Goal: Task Accomplishment & Management: Use online tool/utility

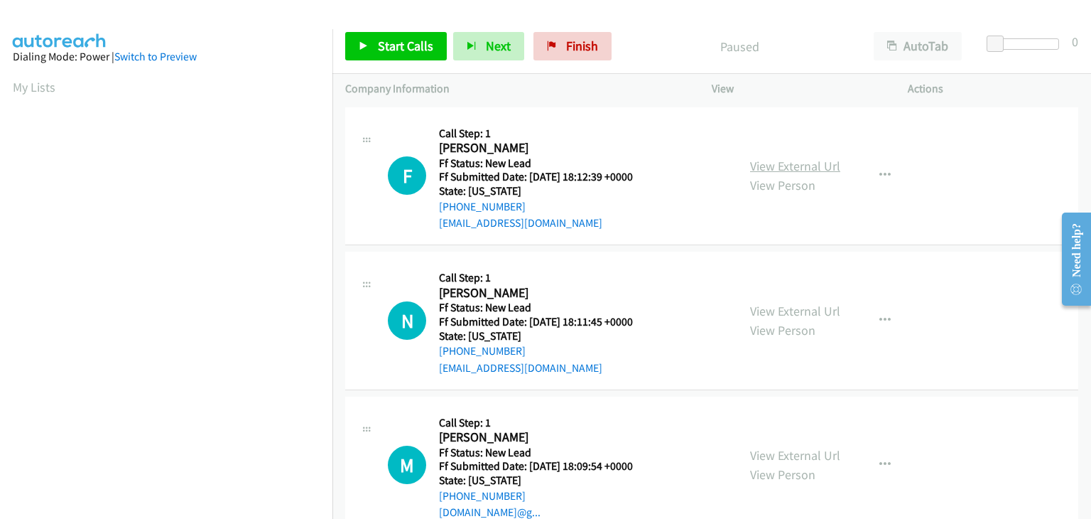
click at [752, 164] on link "View External Url" at bounding box center [795, 166] width 90 height 16
click at [421, 40] on span "Start Calls" at bounding box center [405, 46] width 55 height 16
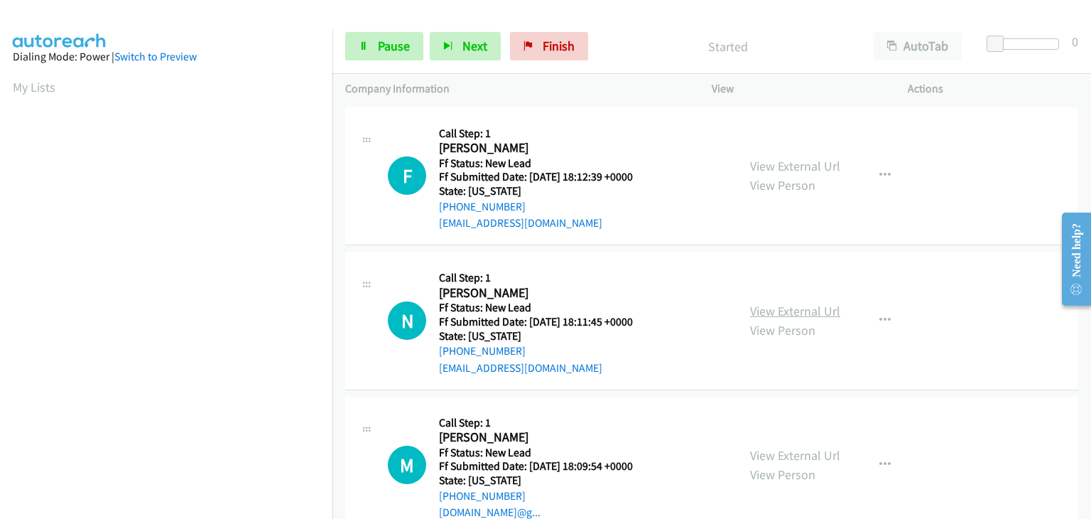
click at [764, 304] on link "View External Url" at bounding box center [795, 311] width 90 height 16
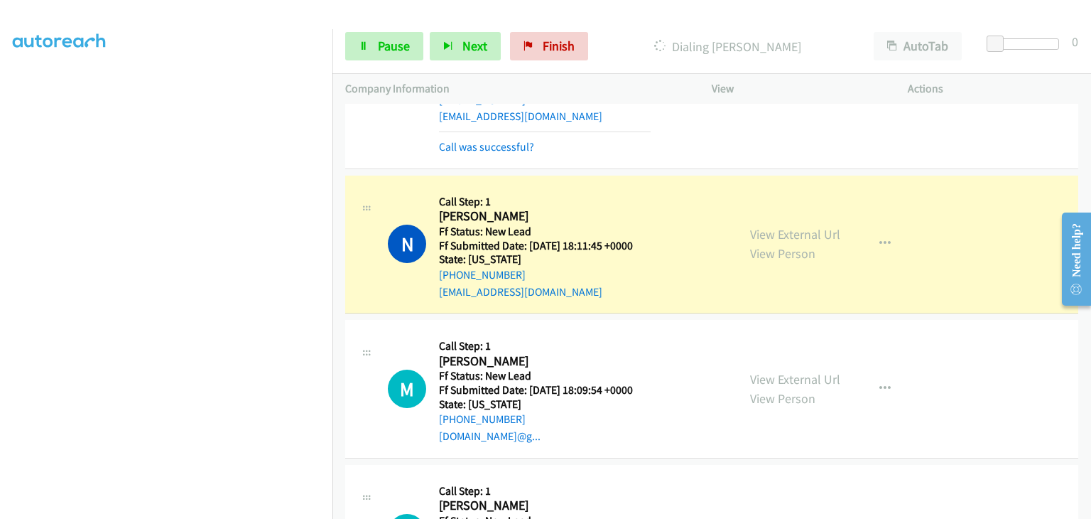
scroll to position [142, 0]
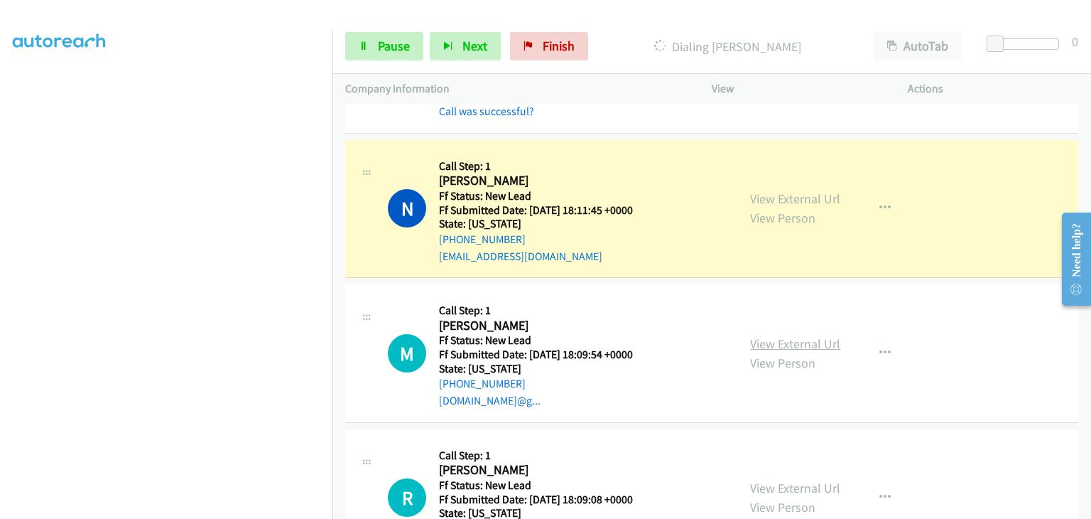
click at [759, 346] on link "View External Url" at bounding box center [795, 343] width 90 height 16
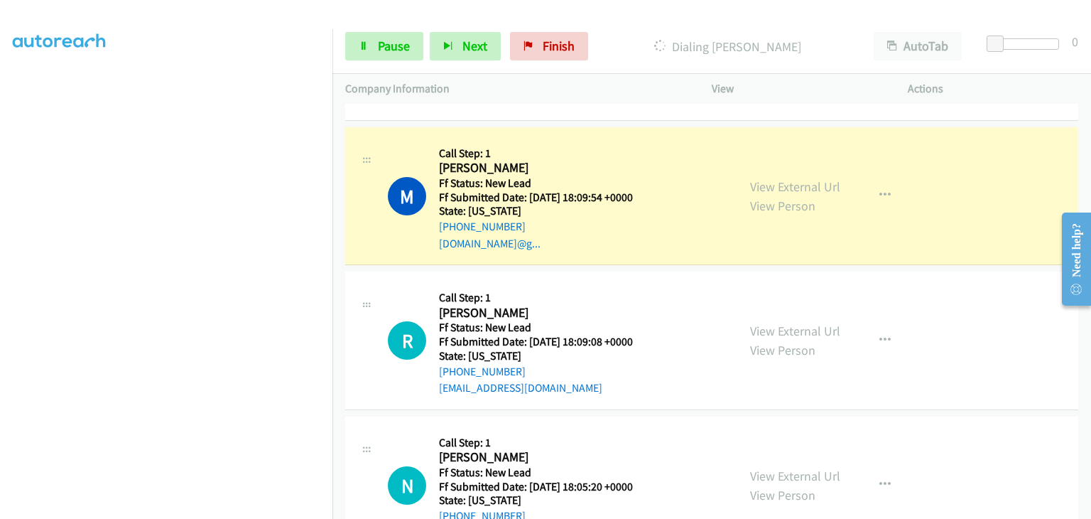
scroll to position [355, 0]
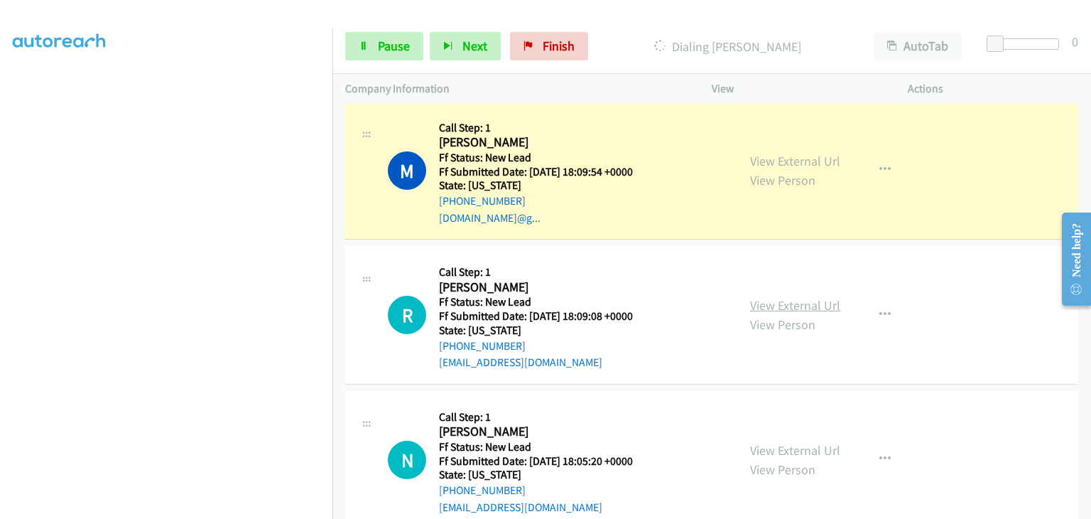
click at [755, 298] on link "View External Url" at bounding box center [795, 305] width 90 height 16
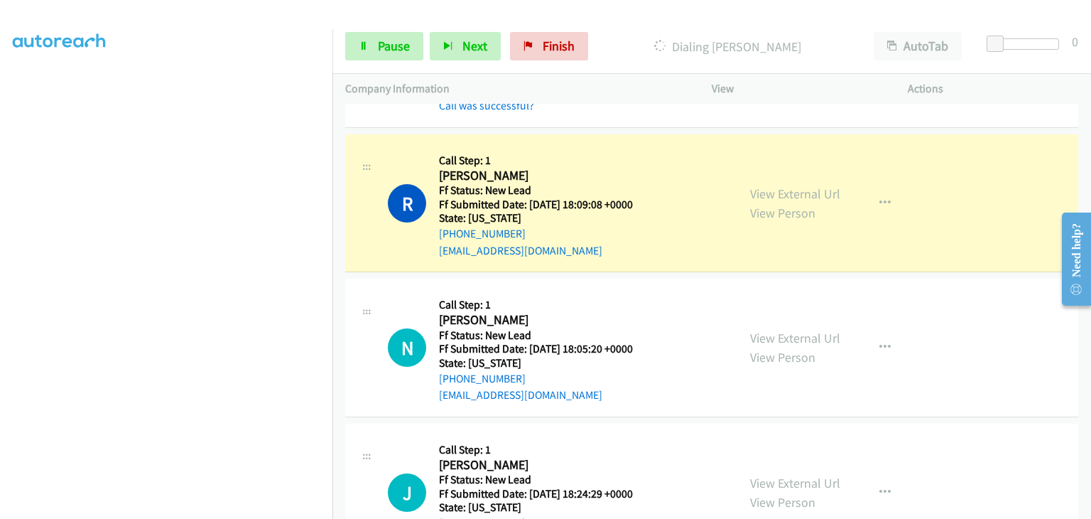
scroll to position [278, 0]
click at [786, 334] on link "View External Url" at bounding box center [795, 338] width 90 height 16
click at [378, 58] on link "Pause" at bounding box center [384, 46] width 78 height 28
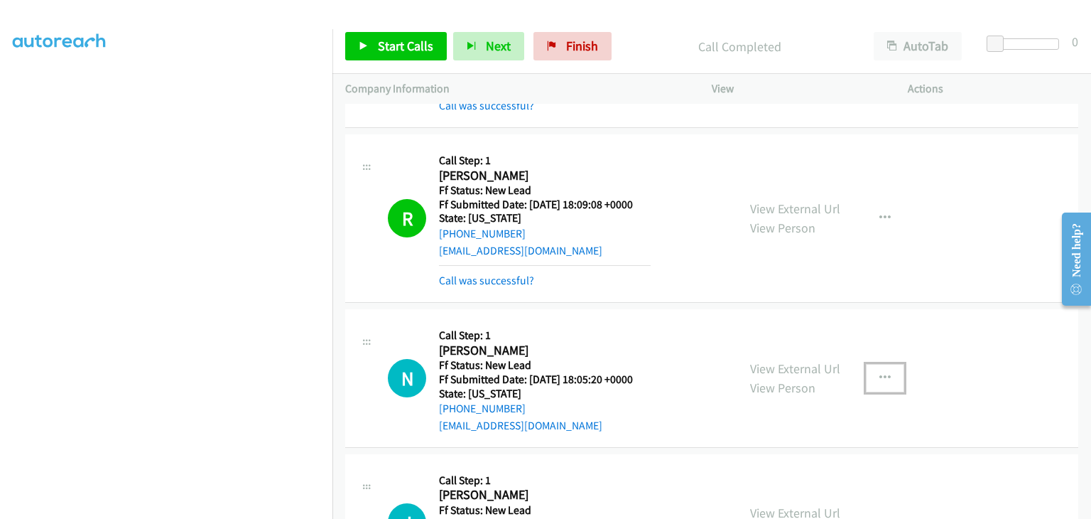
drag, startPoint x: 875, startPoint y: 374, endPoint x: 853, endPoint y: 391, distance: 28.0
click at [880, 374] on icon "button" at bounding box center [885, 377] width 11 height 11
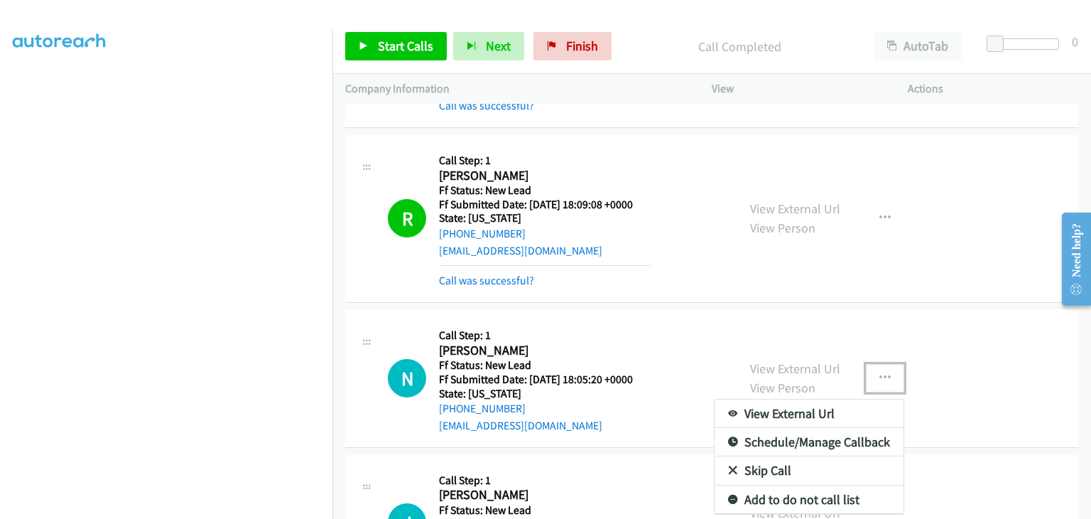
click at [777, 466] on link "Skip Call" at bounding box center [809, 470] width 189 height 28
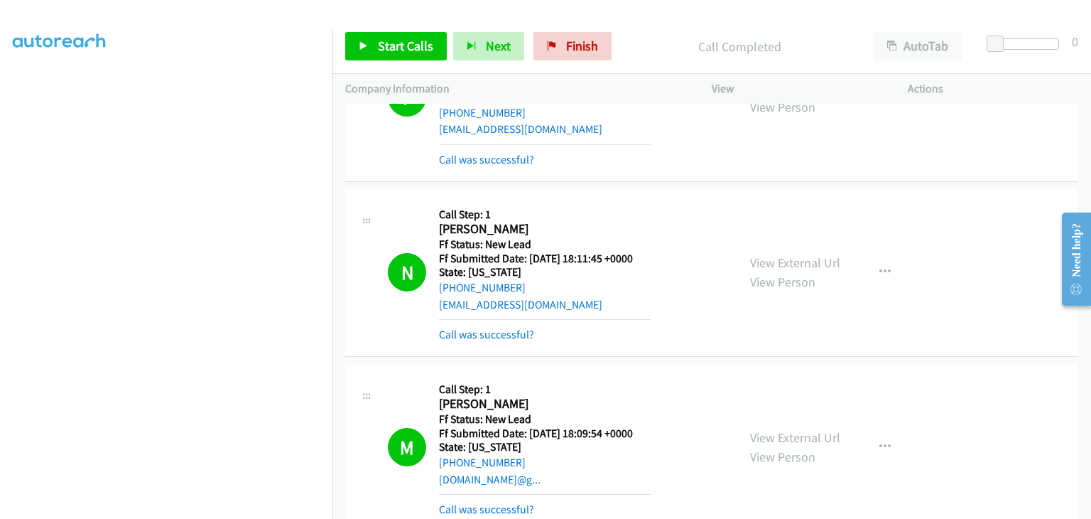
scroll to position [71, 0]
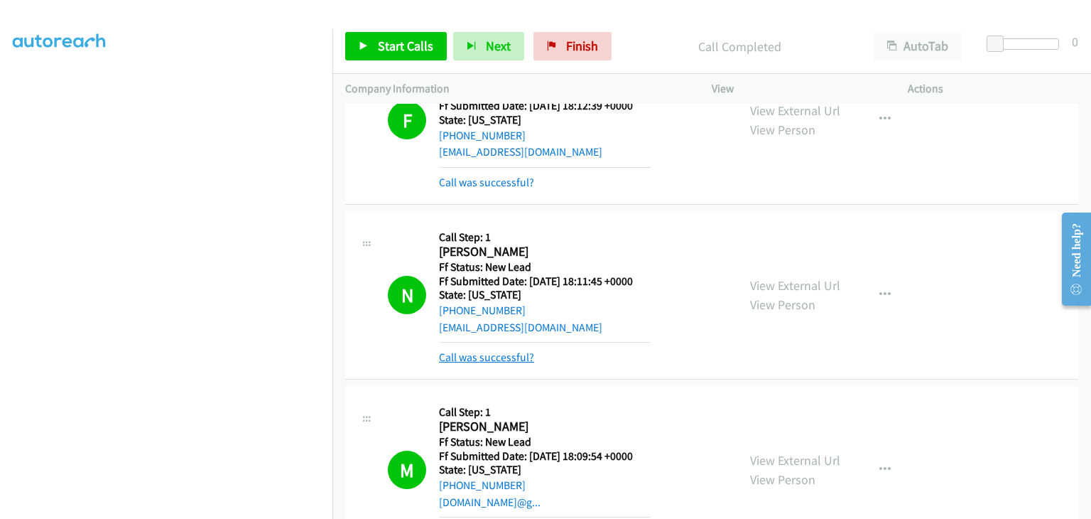
click at [502, 355] on link "Call was successful?" at bounding box center [486, 356] width 95 height 13
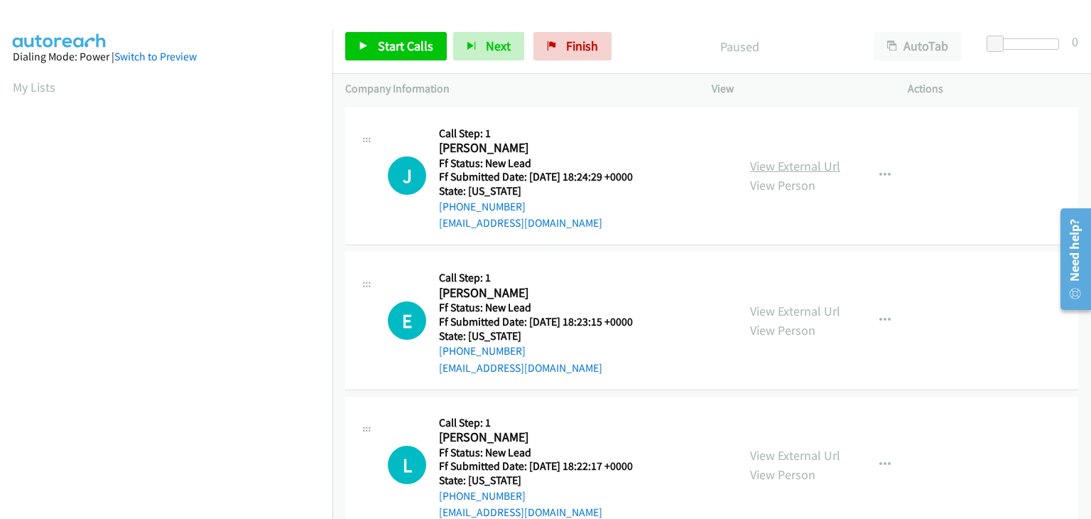
click at [761, 163] on link "View External Url" at bounding box center [795, 166] width 90 height 16
click at [373, 38] on link "Start Calls" at bounding box center [396, 46] width 102 height 28
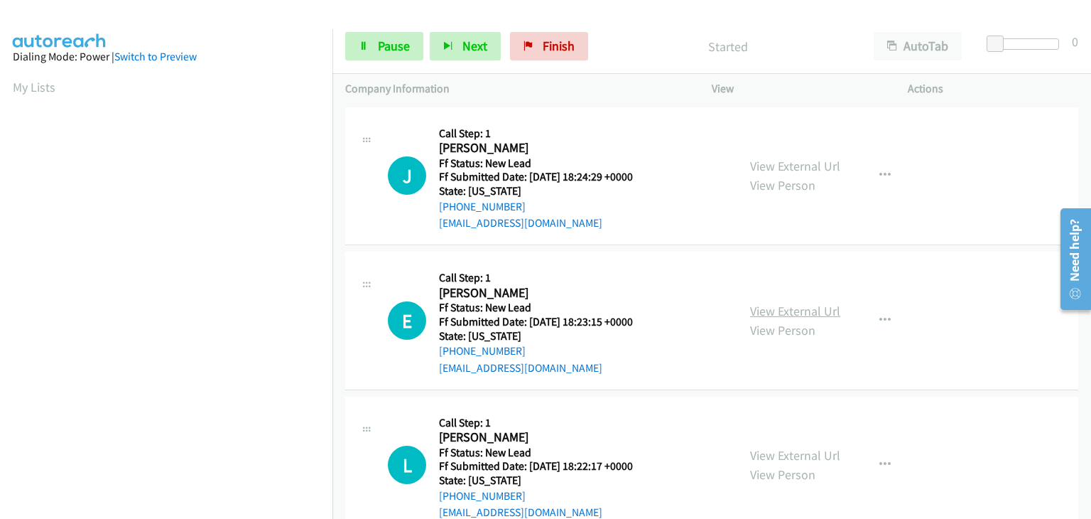
click at [793, 311] on link "View External Url" at bounding box center [795, 311] width 90 height 16
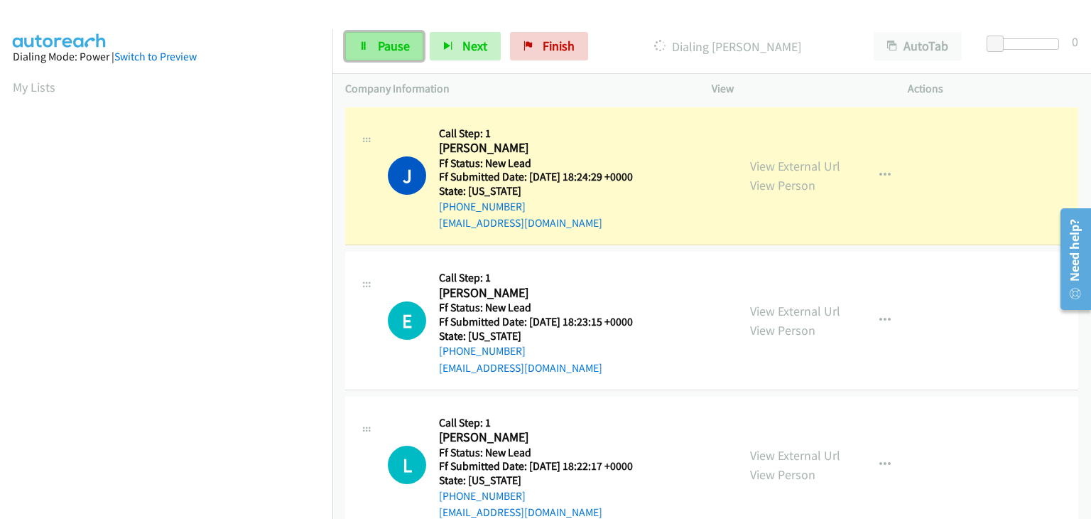
click at [404, 43] on span "Pause" at bounding box center [394, 46] width 32 height 16
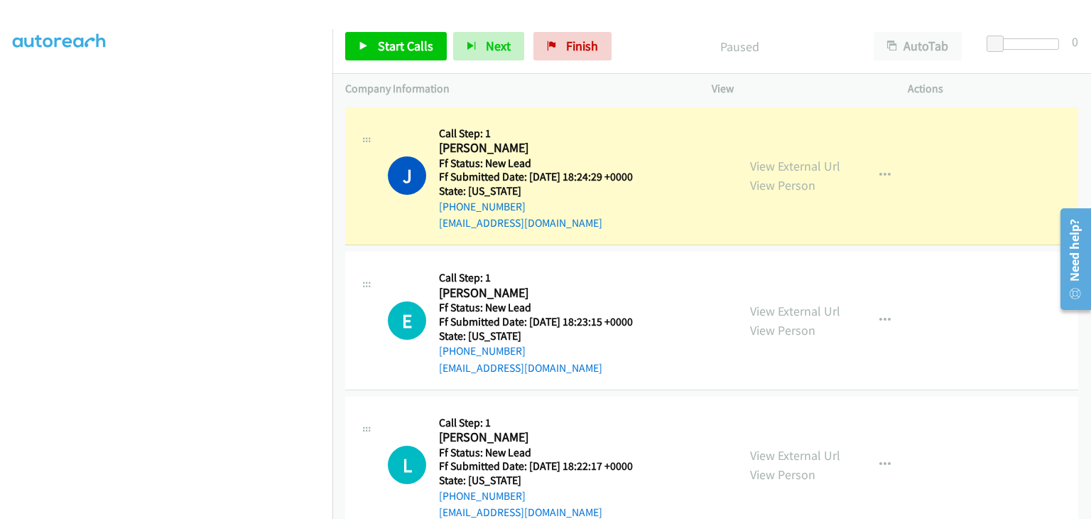
scroll to position [278, 0]
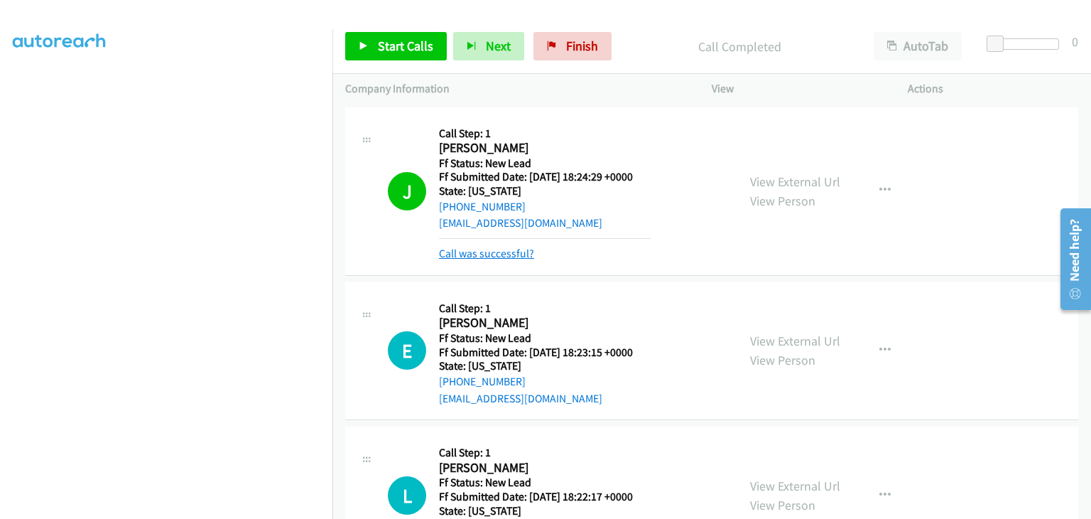
click at [492, 254] on link "Call was successful?" at bounding box center [486, 253] width 95 height 13
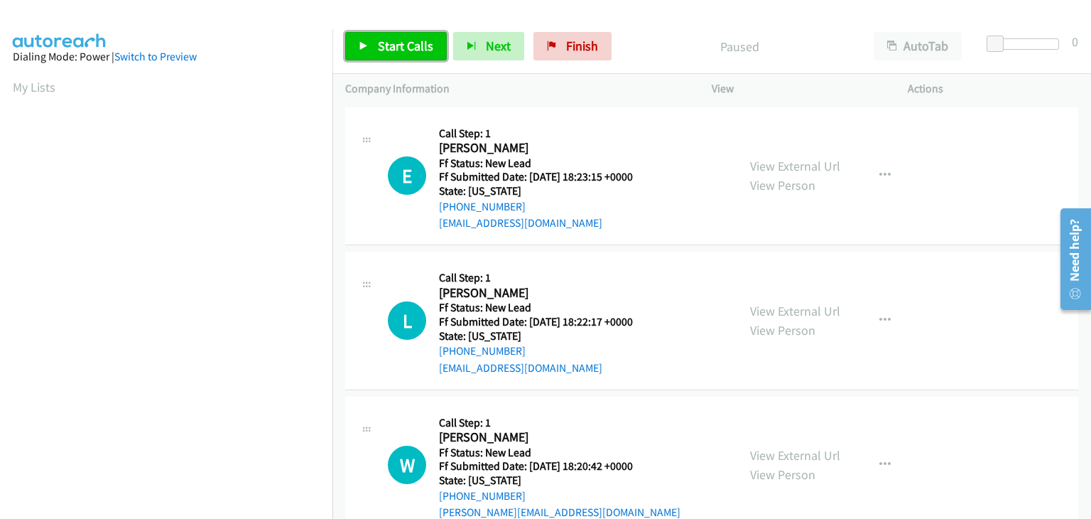
click at [414, 38] on span "Start Calls" at bounding box center [405, 46] width 55 height 16
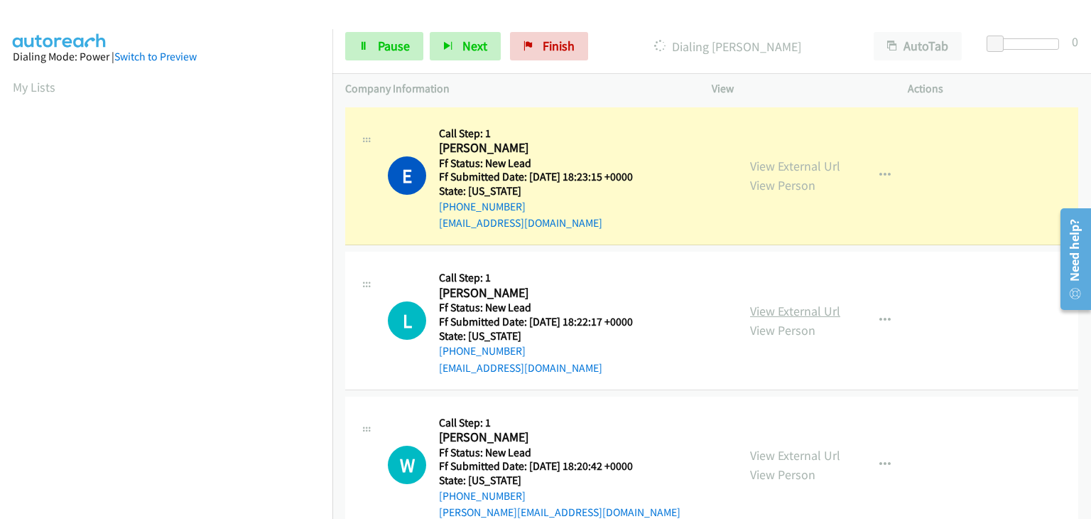
click at [813, 313] on link "View External Url" at bounding box center [795, 311] width 90 height 16
drag, startPoint x: 399, startPoint y: 48, endPoint x: 485, endPoint y: 50, distance: 86.0
click at [399, 48] on span "Pause" at bounding box center [394, 46] width 32 height 16
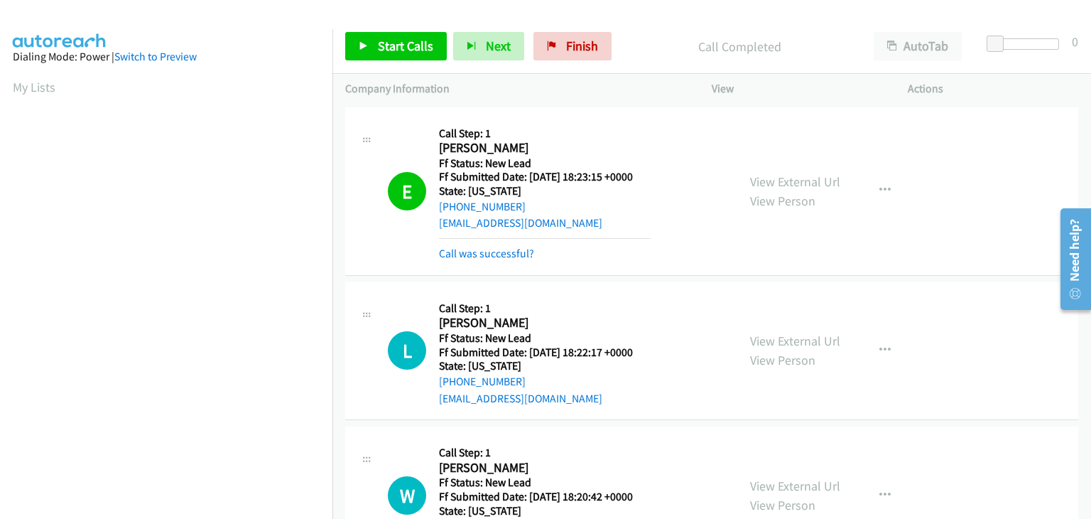
scroll to position [278, 0]
click at [502, 249] on link "Call was successful?" at bounding box center [486, 253] width 95 height 13
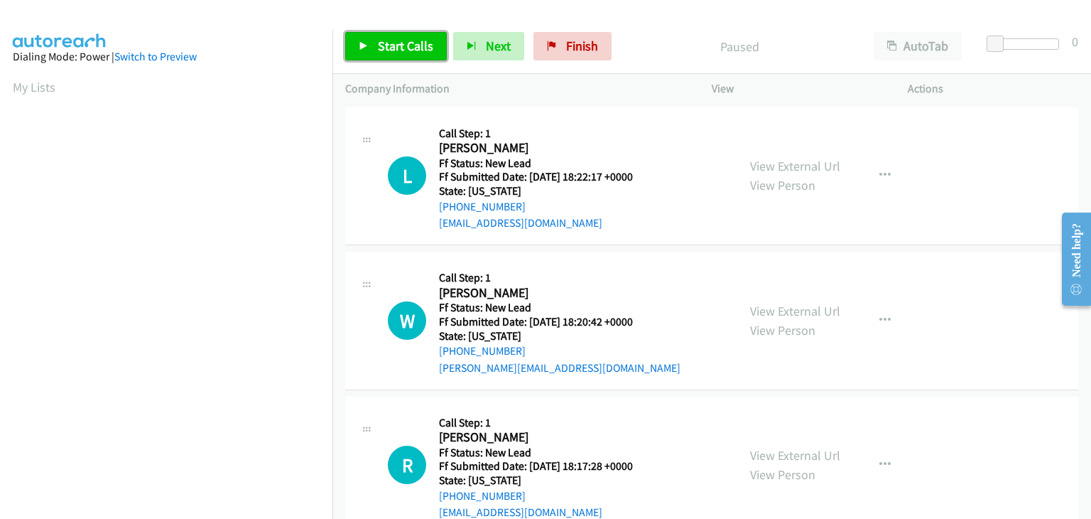
click at [391, 51] on span "Start Calls" at bounding box center [405, 46] width 55 height 16
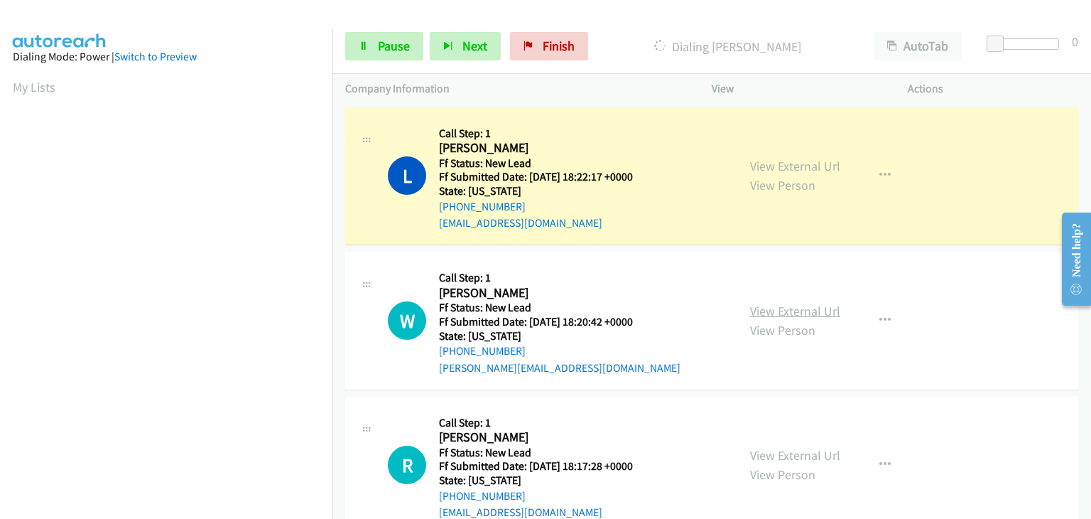
click at [777, 303] on link "View External Url" at bounding box center [795, 311] width 90 height 16
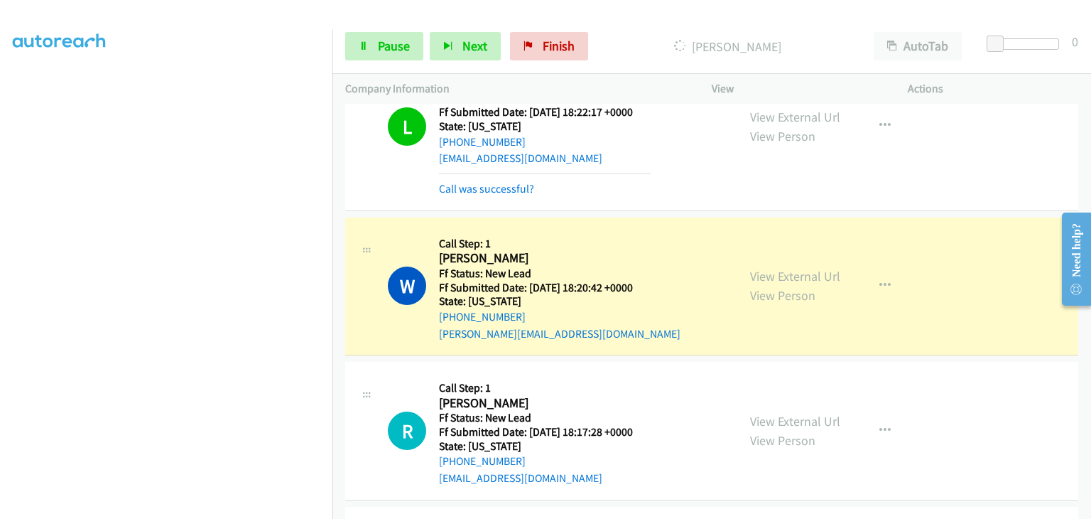
scroll to position [142, 0]
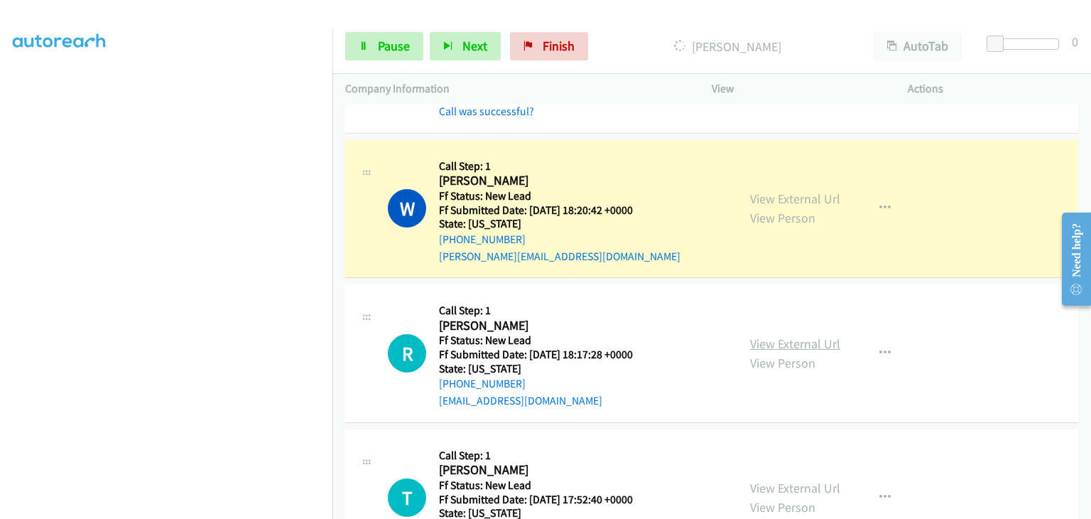
click at [787, 345] on link "View External Url" at bounding box center [795, 343] width 90 height 16
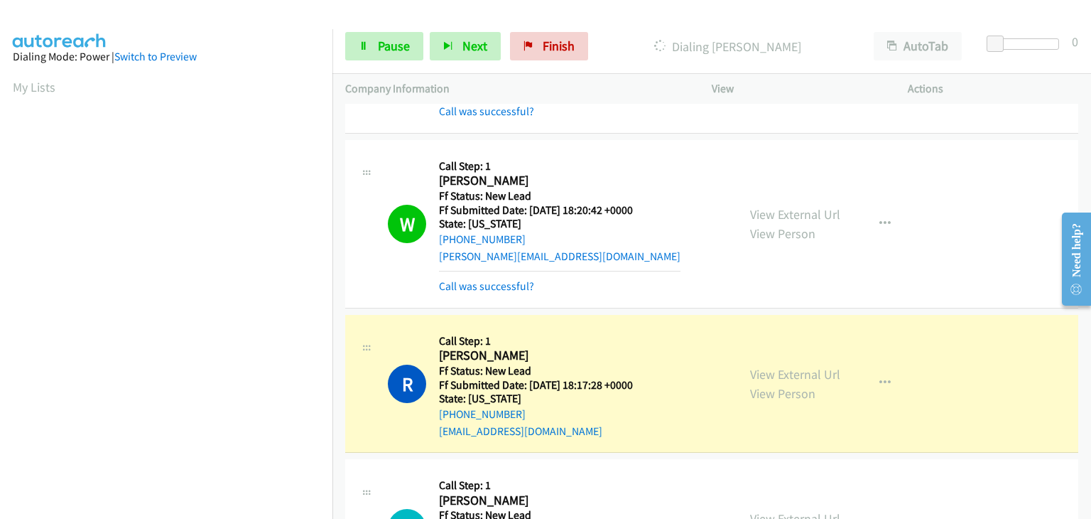
scroll to position [278, 0]
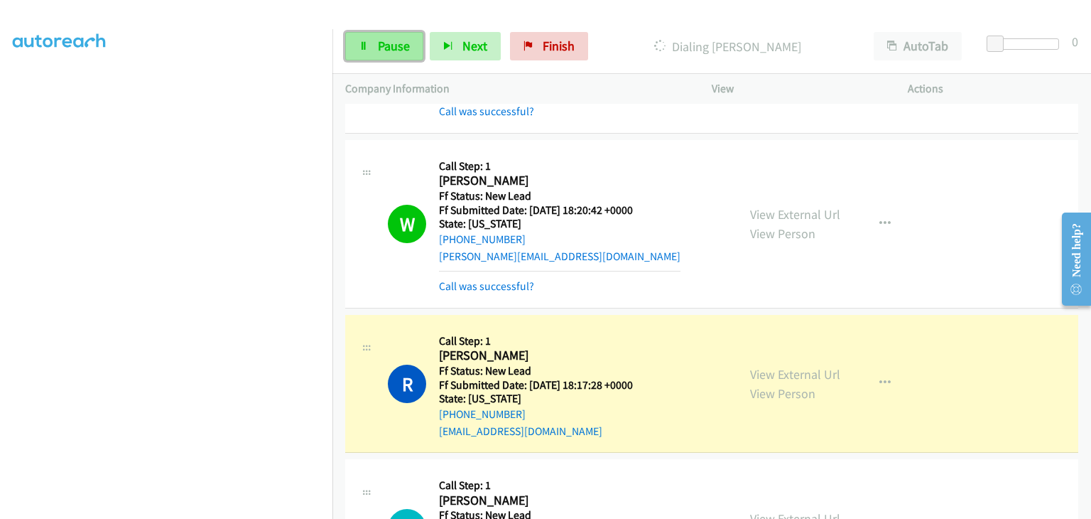
click at [402, 45] on span "Pause" at bounding box center [394, 46] width 32 height 16
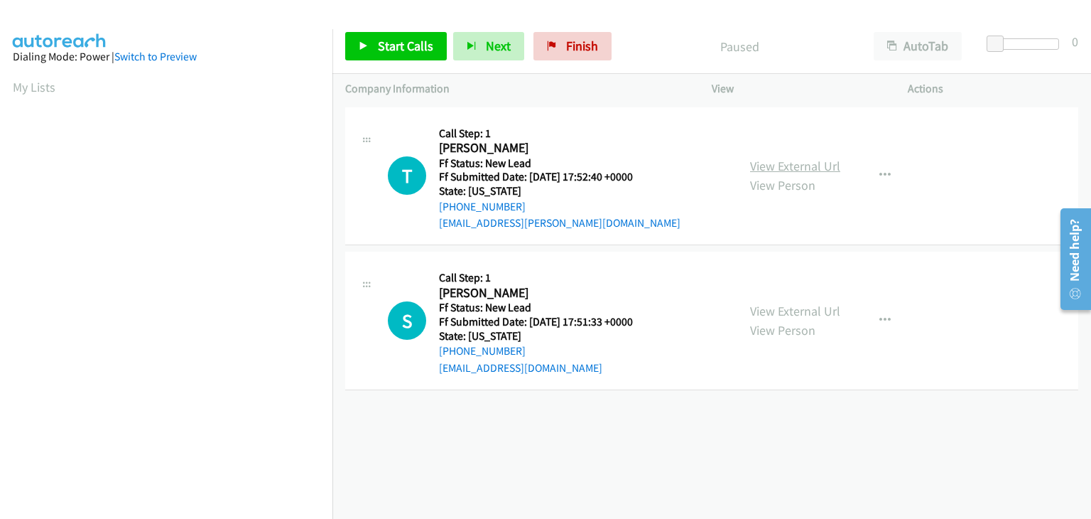
click at [781, 163] on link "View External Url" at bounding box center [795, 166] width 90 height 16
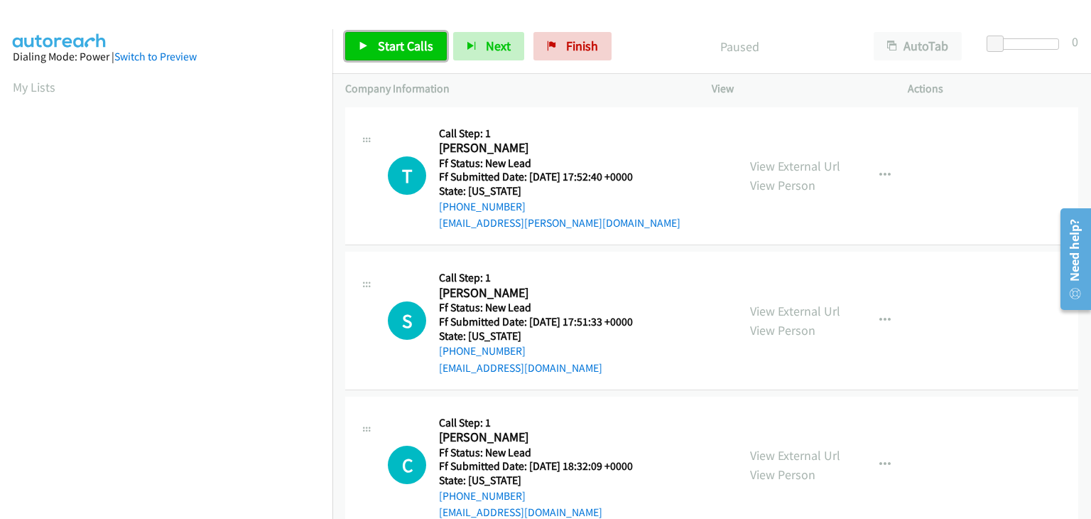
click at [386, 45] on span "Start Calls" at bounding box center [405, 46] width 55 height 16
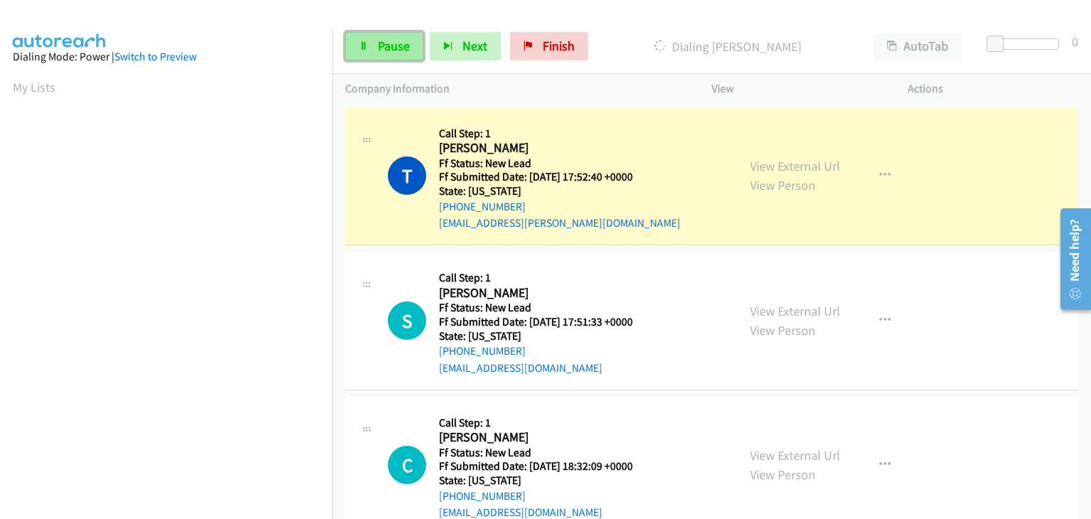
click at [401, 53] on span "Pause" at bounding box center [394, 46] width 32 height 16
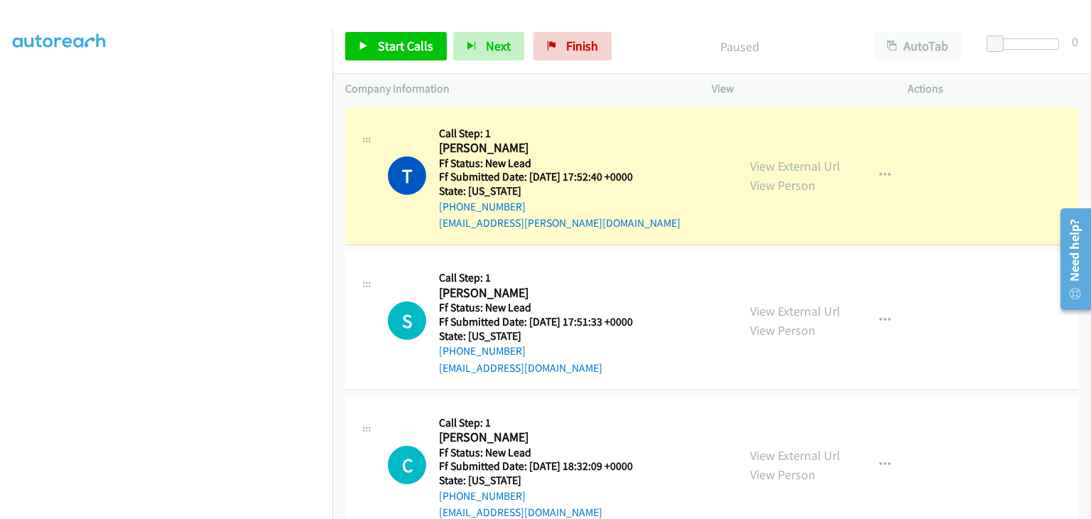
scroll to position [278, 0]
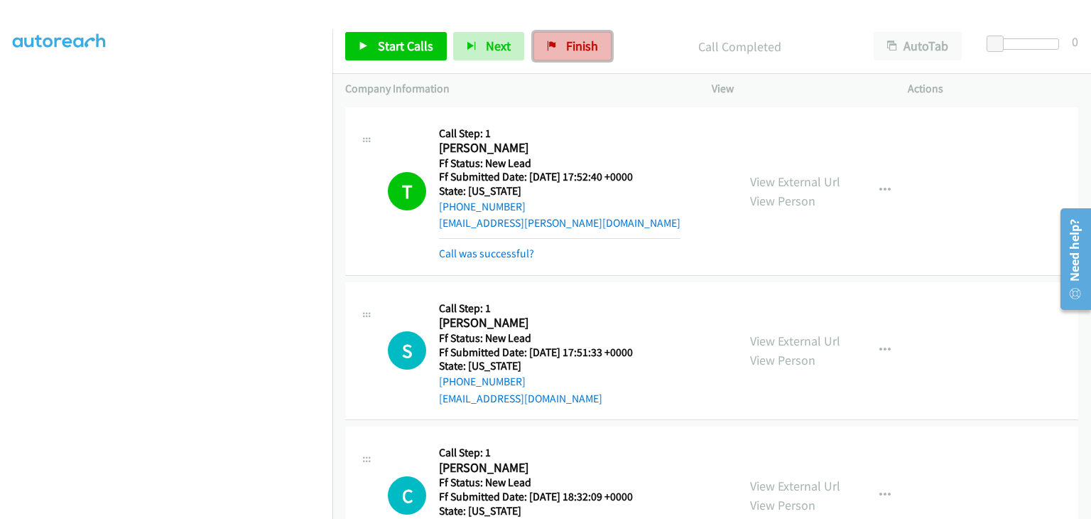
click at [566, 49] on span "Finish" at bounding box center [582, 46] width 32 height 16
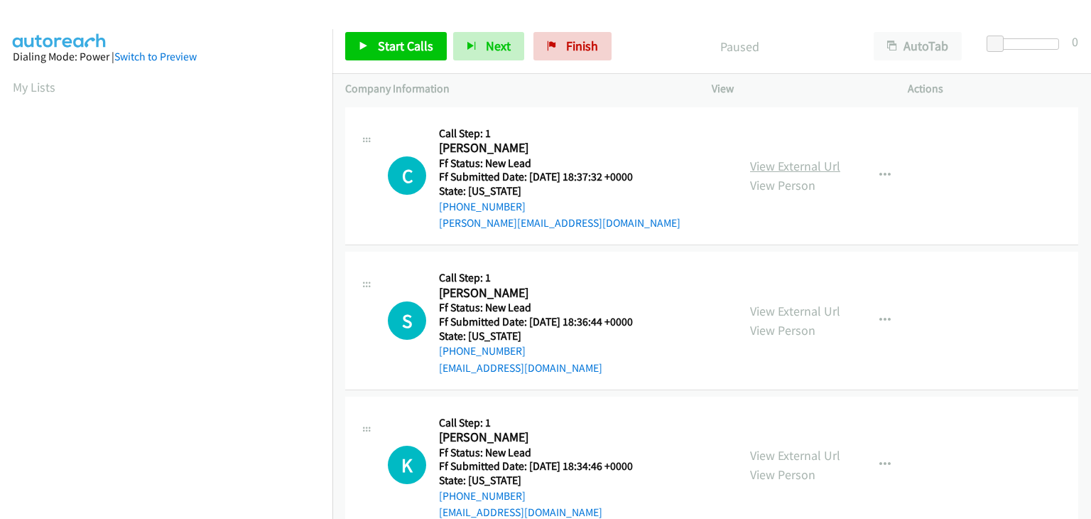
click at [780, 169] on link "View External Url" at bounding box center [795, 166] width 90 height 16
click at [404, 36] on link "Start Calls" at bounding box center [396, 46] width 102 height 28
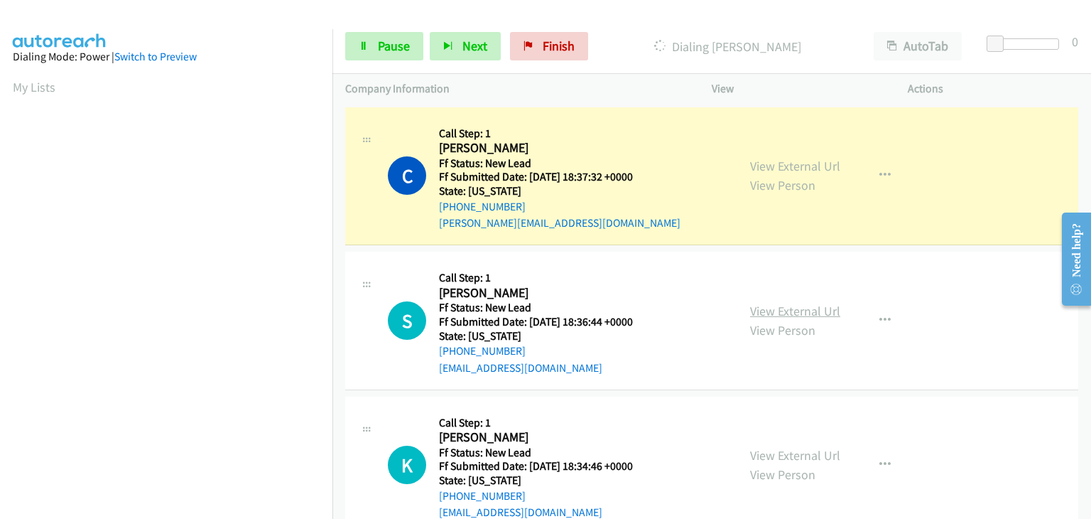
click at [789, 307] on link "View External Url" at bounding box center [795, 311] width 90 height 16
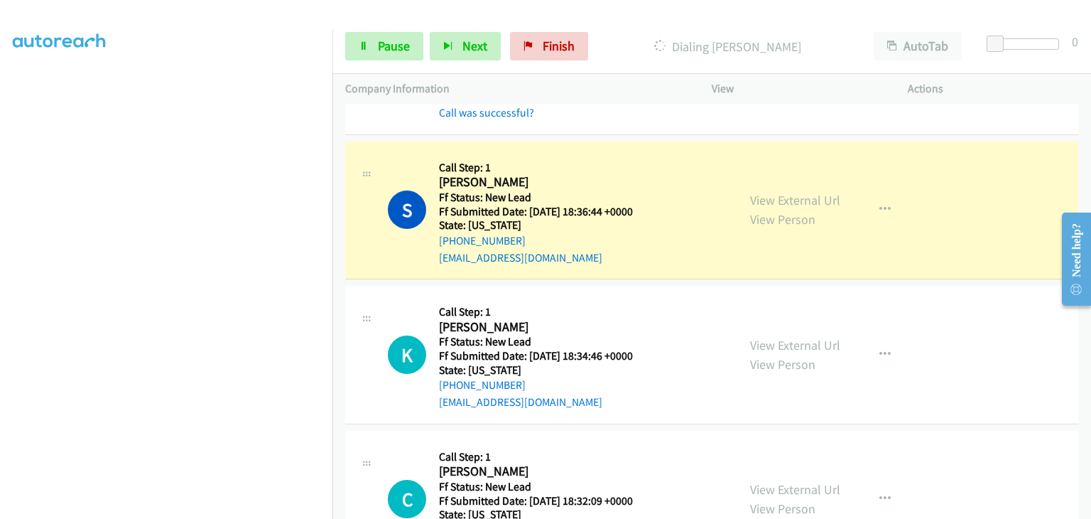
scroll to position [142, 0]
click at [783, 342] on link "View External Url" at bounding box center [795, 343] width 90 height 16
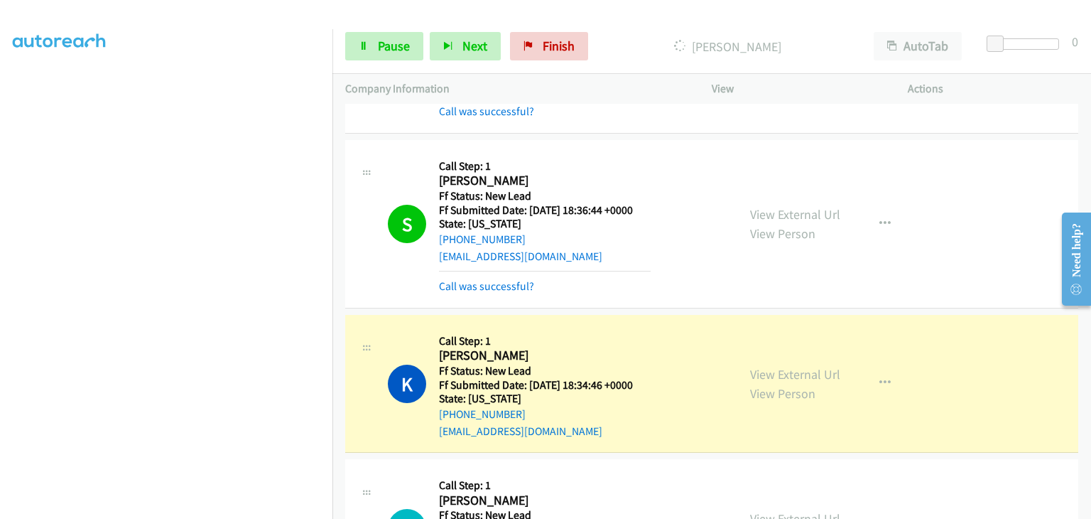
scroll to position [278, 0]
drag, startPoint x: 406, startPoint y: 45, endPoint x: 398, endPoint y: 43, distance: 7.9
click at [406, 45] on span "Pause" at bounding box center [394, 46] width 32 height 16
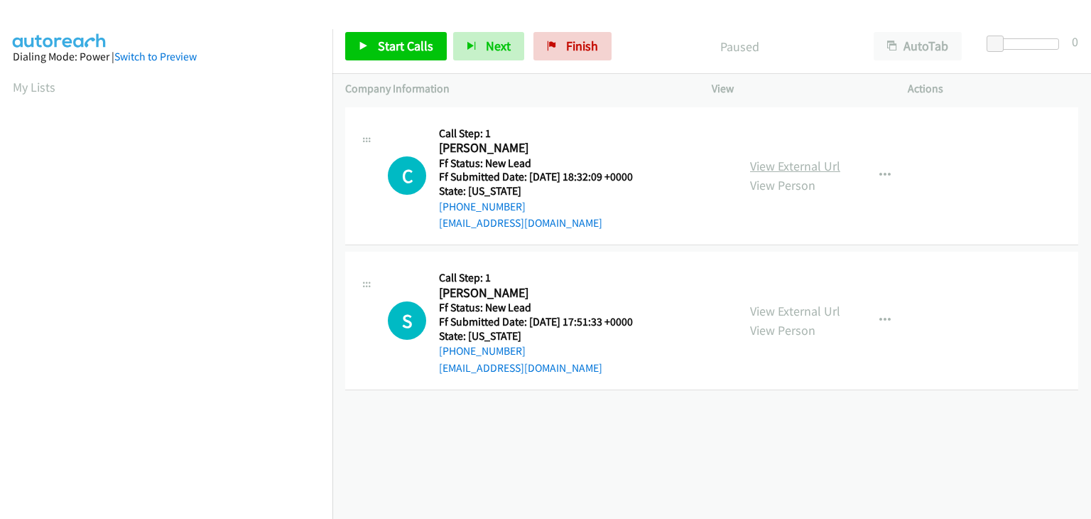
click at [759, 169] on link "View External Url" at bounding box center [795, 166] width 90 height 16
click at [375, 40] on link "Start Calls" at bounding box center [396, 46] width 102 height 28
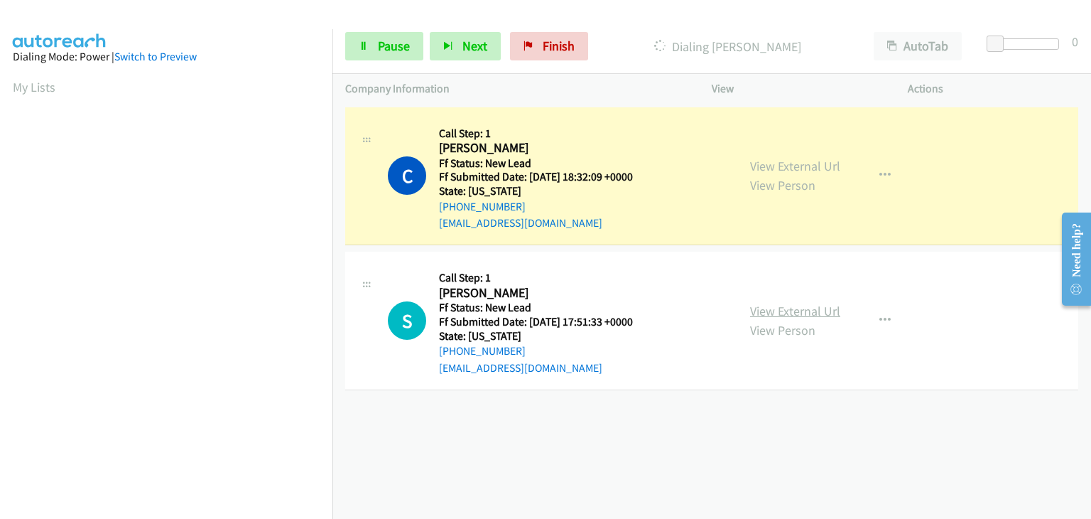
click at [773, 310] on link "View External Url" at bounding box center [795, 311] width 90 height 16
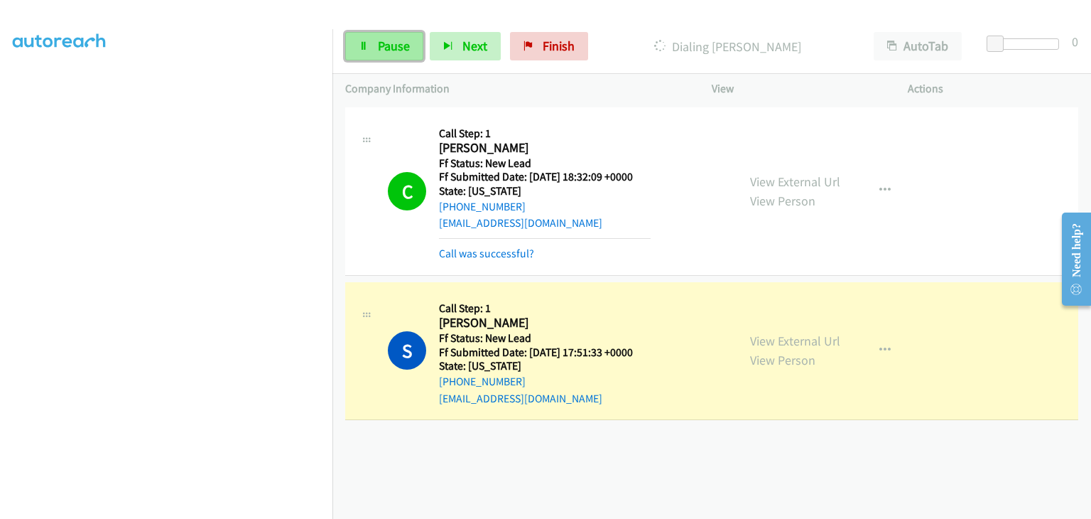
click at [395, 40] on span "Pause" at bounding box center [394, 46] width 32 height 16
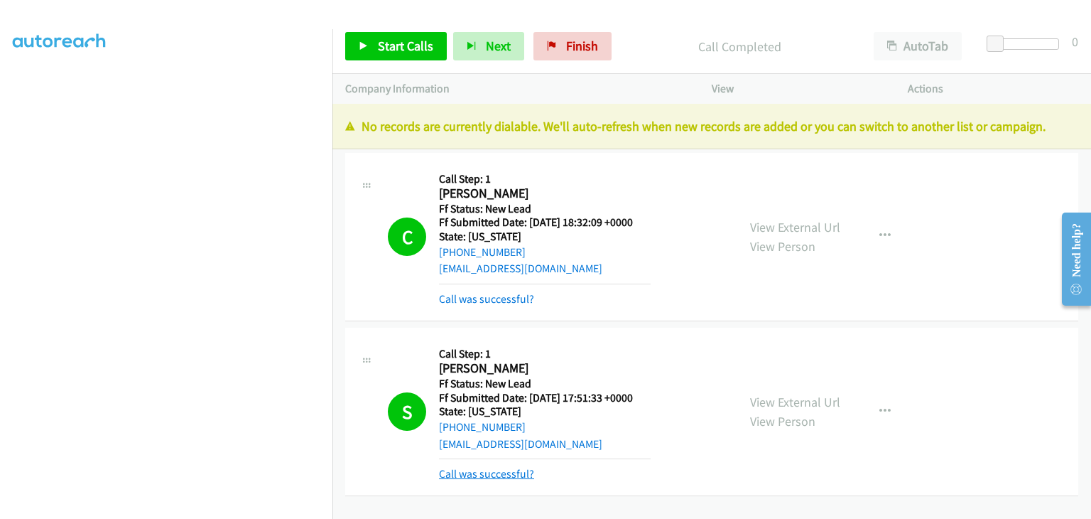
click at [517, 467] on link "Call was successful?" at bounding box center [486, 473] width 95 height 13
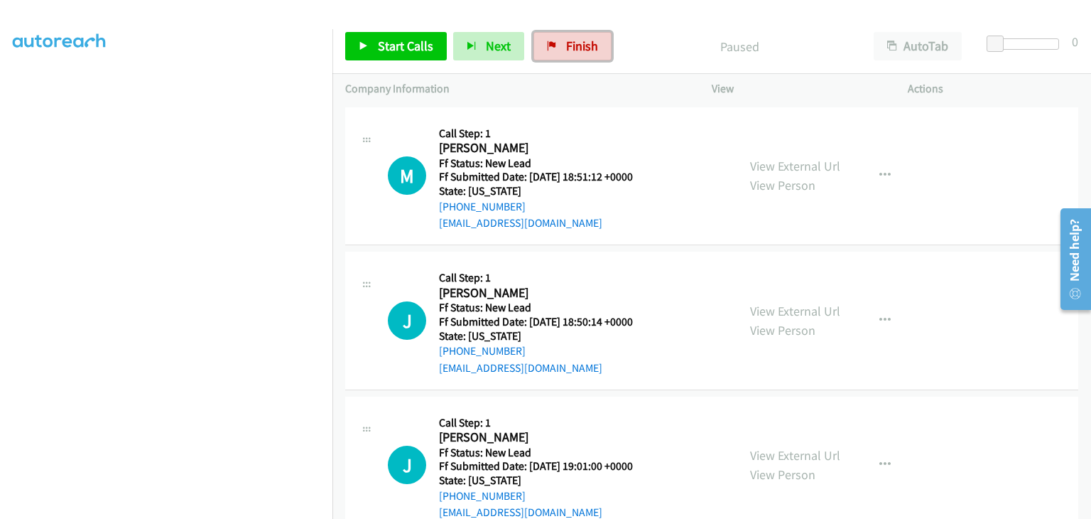
drag, startPoint x: 595, startPoint y: 40, endPoint x: 588, endPoint y: 69, distance: 29.3
click at [595, 40] on link "Finish" at bounding box center [573, 46] width 78 height 28
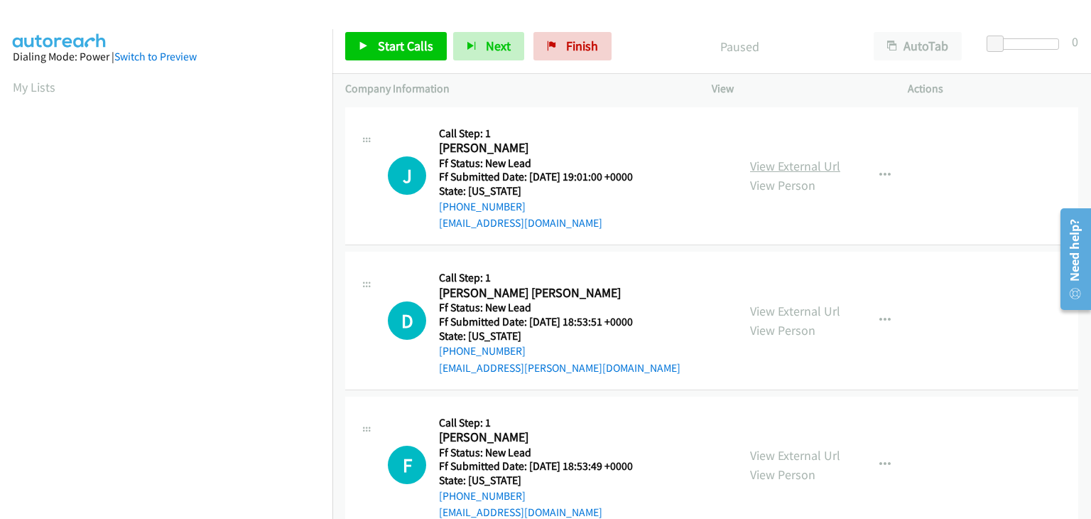
click at [792, 164] on link "View External Url" at bounding box center [795, 166] width 90 height 16
drag, startPoint x: 415, startPoint y: 48, endPoint x: 574, endPoint y: 26, distance: 160.6
click at [415, 48] on span "Start Calls" at bounding box center [405, 46] width 55 height 16
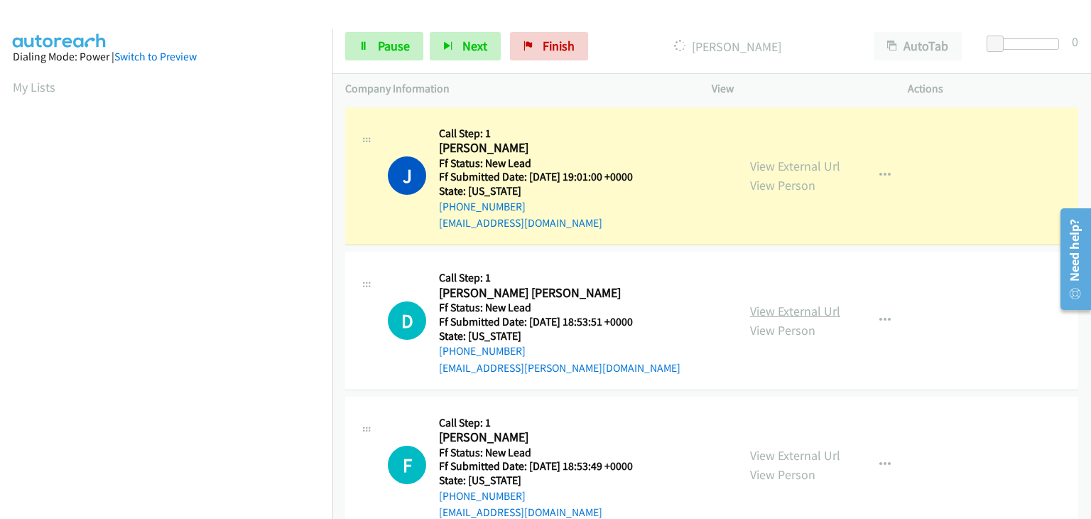
click at [803, 308] on link "View External Url" at bounding box center [795, 311] width 90 height 16
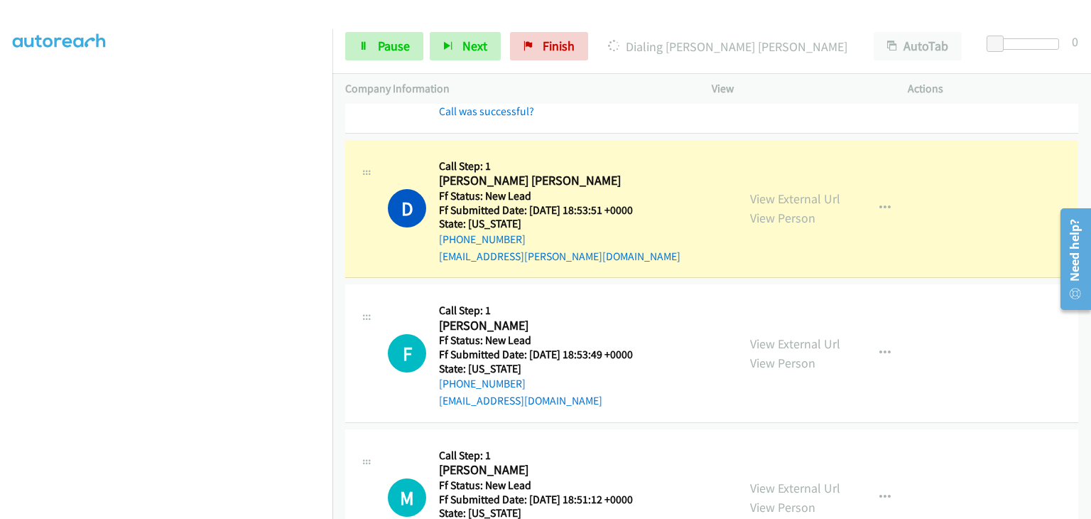
scroll to position [213, 0]
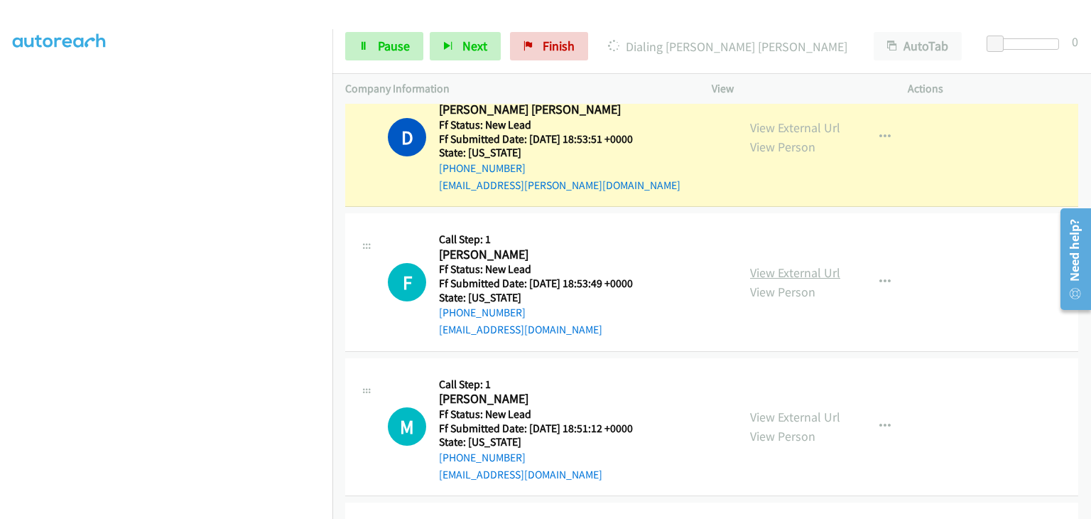
click at [774, 265] on link "View External Url" at bounding box center [795, 272] width 90 height 16
drag, startPoint x: 378, startPoint y: 50, endPoint x: 406, endPoint y: 52, distance: 28.5
click at [378, 50] on span "Pause" at bounding box center [394, 46] width 32 height 16
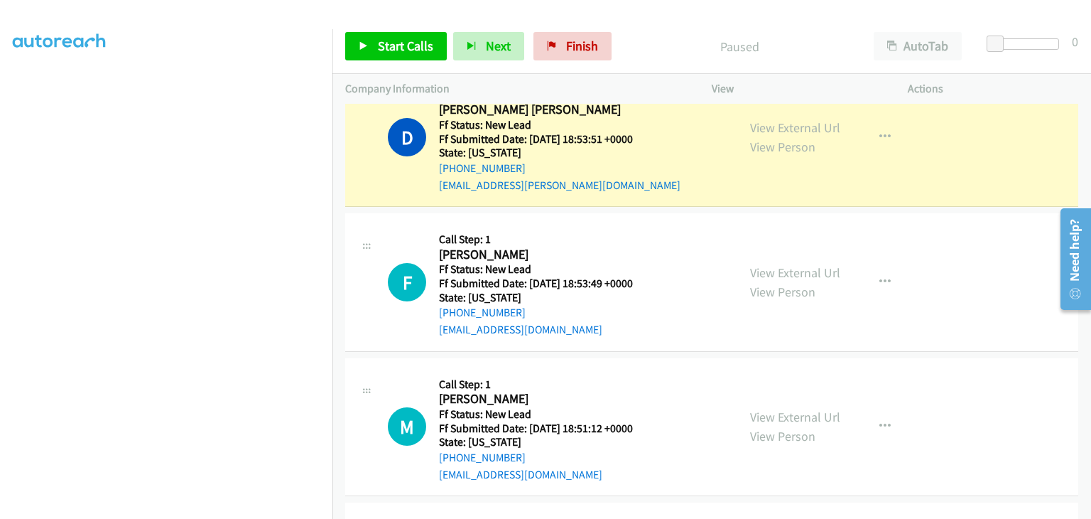
scroll to position [278, 0]
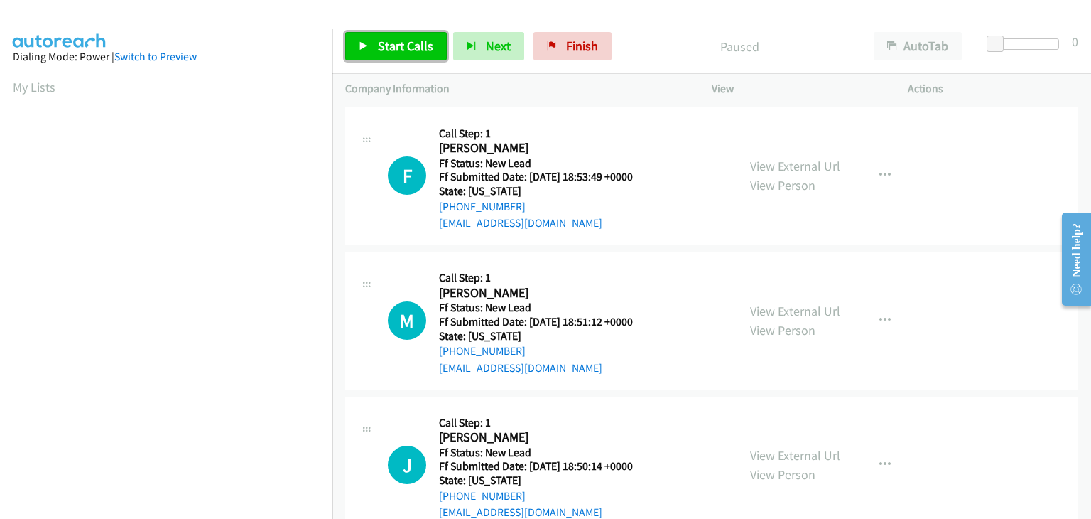
click at [429, 56] on link "Start Calls" at bounding box center [396, 46] width 102 height 28
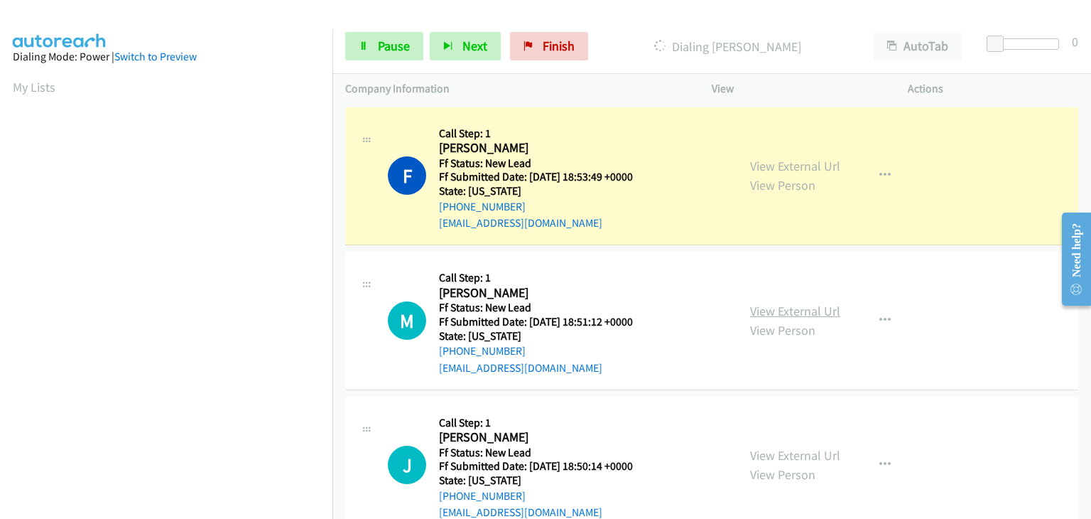
click at [807, 304] on link "View External Url" at bounding box center [795, 311] width 90 height 16
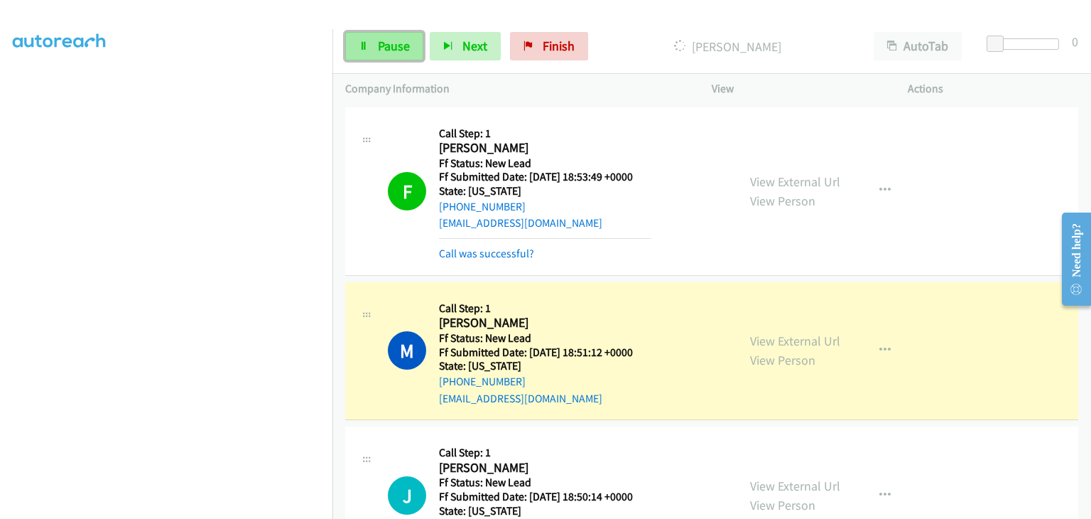
drag, startPoint x: 399, startPoint y: 51, endPoint x: 410, endPoint y: 41, distance: 15.1
click at [399, 51] on span "Pause" at bounding box center [394, 46] width 32 height 16
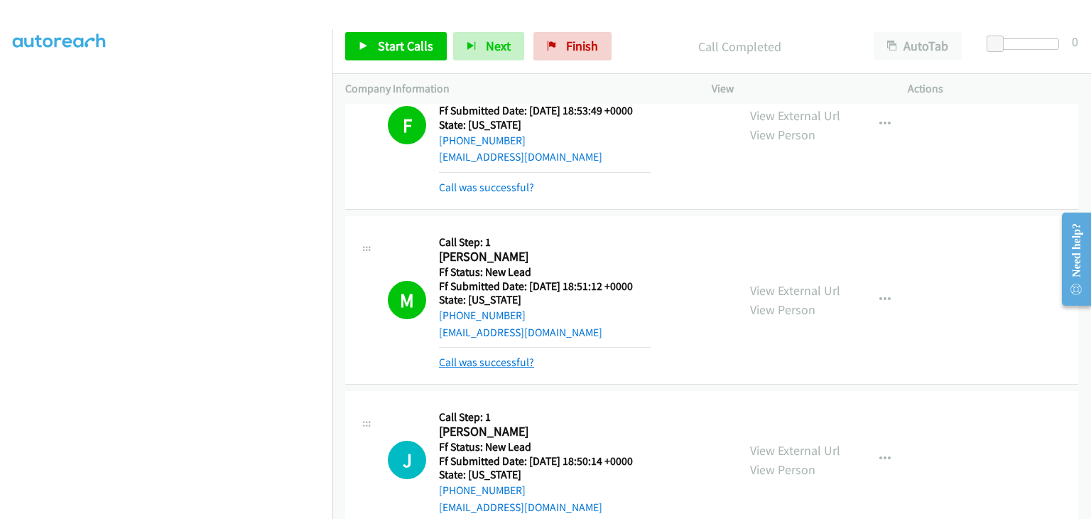
click at [512, 357] on link "Call was successful?" at bounding box center [486, 361] width 95 height 13
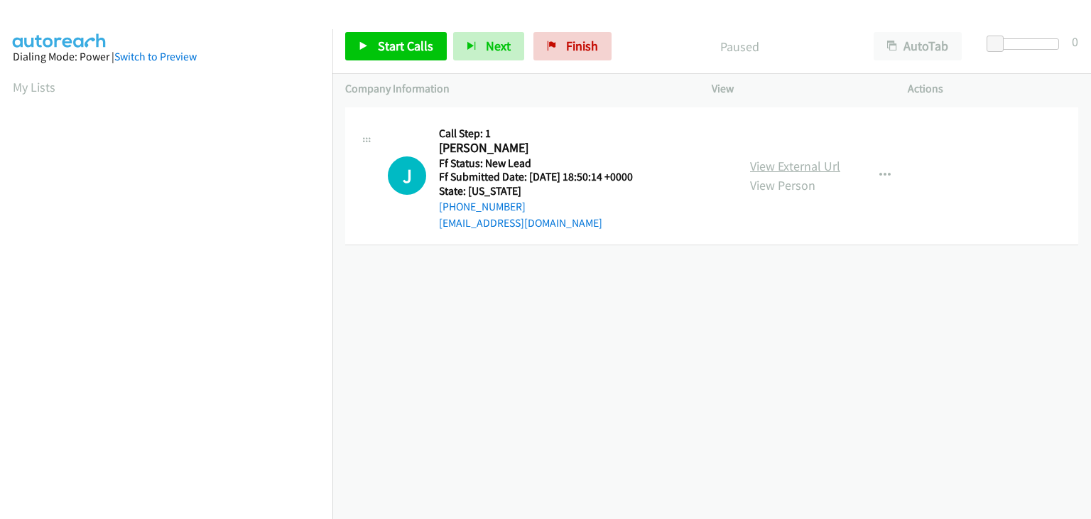
click at [808, 159] on link "View External Url" at bounding box center [795, 166] width 90 height 16
drag, startPoint x: 384, startPoint y: 50, endPoint x: 417, endPoint y: 55, distance: 33.0
click at [384, 50] on span "Start Calls" at bounding box center [405, 46] width 55 height 16
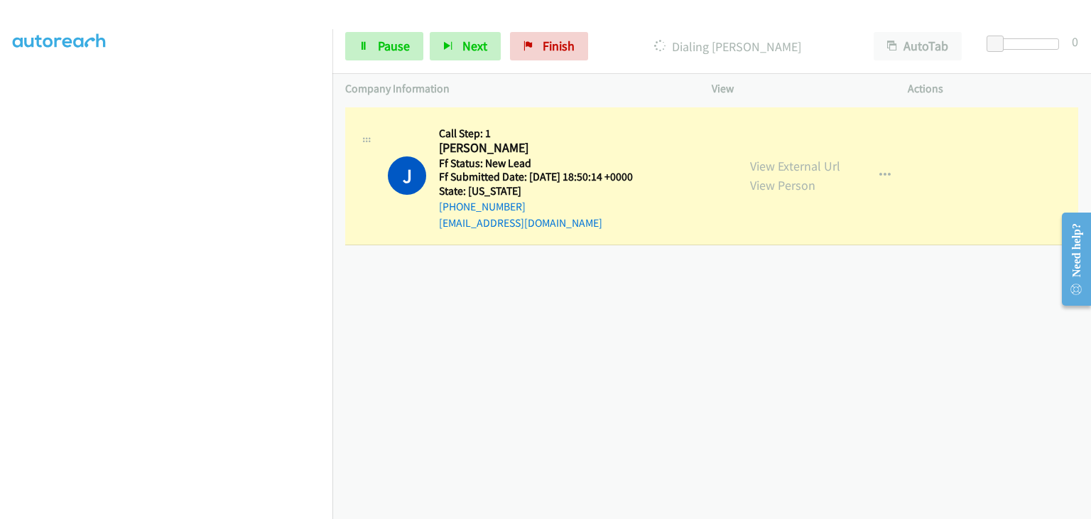
scroll to position [278, 0]
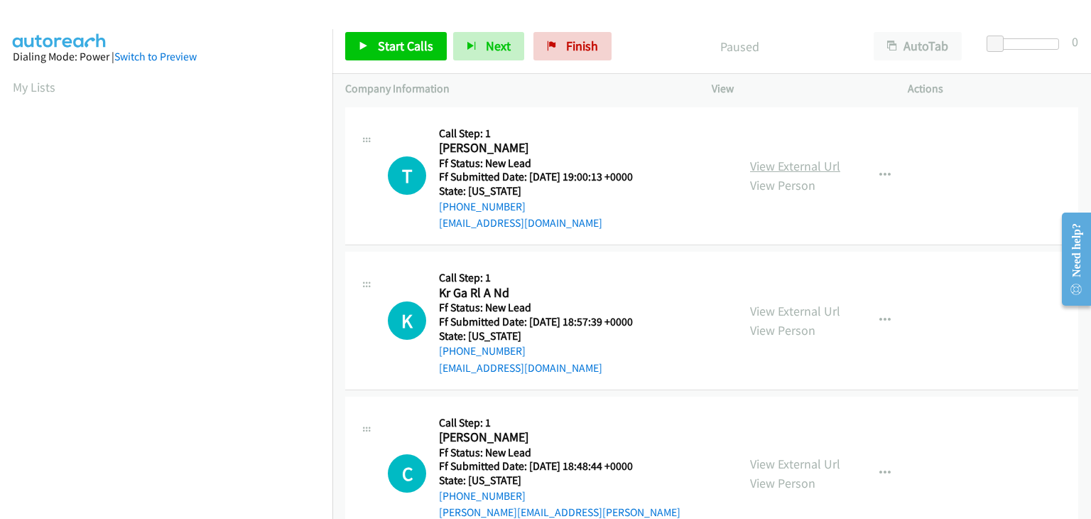
click at [764, 171] on link "View External Url" at bounding box center [795, 166] width 90 height 16
click at [416, 52] on span "Start Calls" at bounding box center [405, 46] width 55 height 16
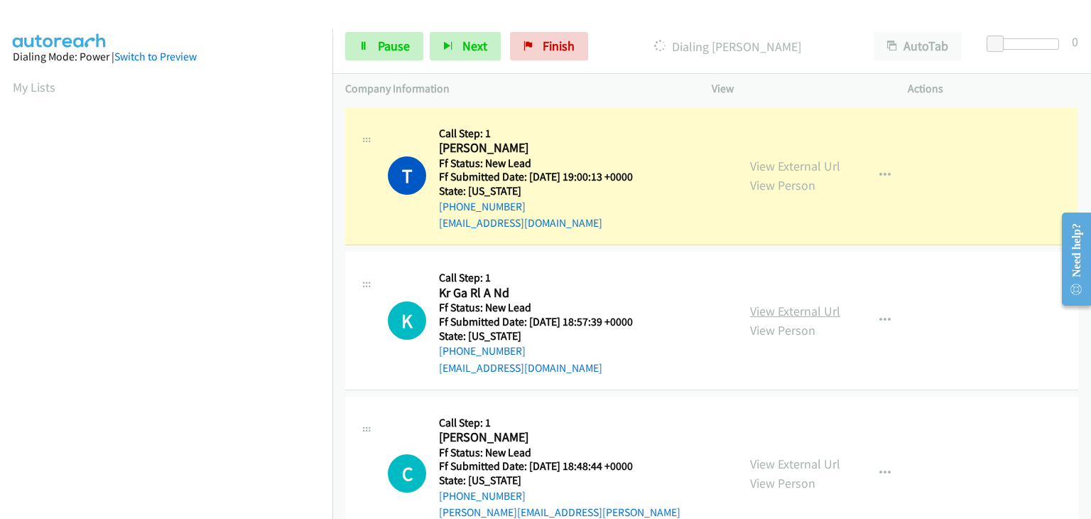
click at [772, 307] on link "View External Url" at bounding box center [795, 311] width 90 height 16
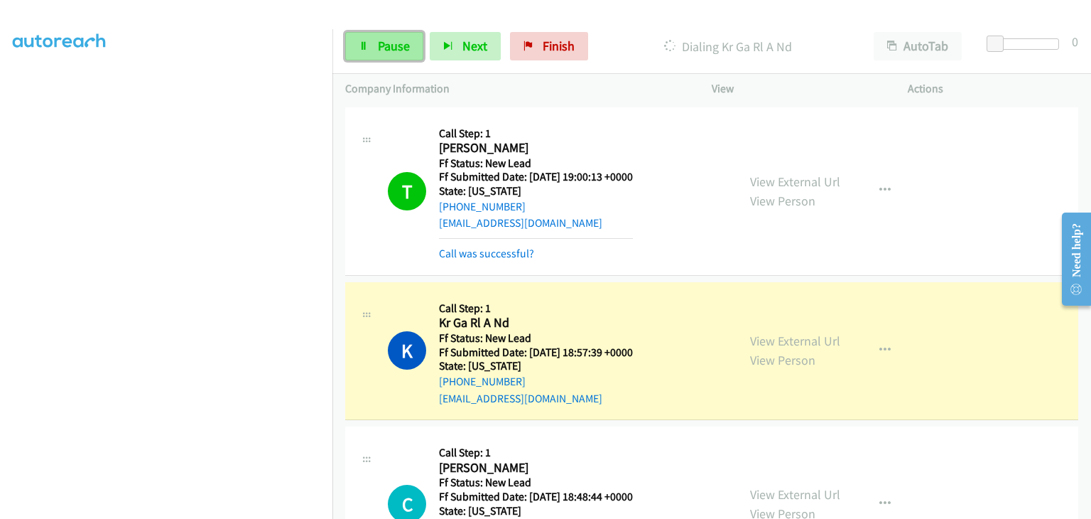
click at [372, 48] on link "Pause" at bounding box center [384, 46] width 78 height 28
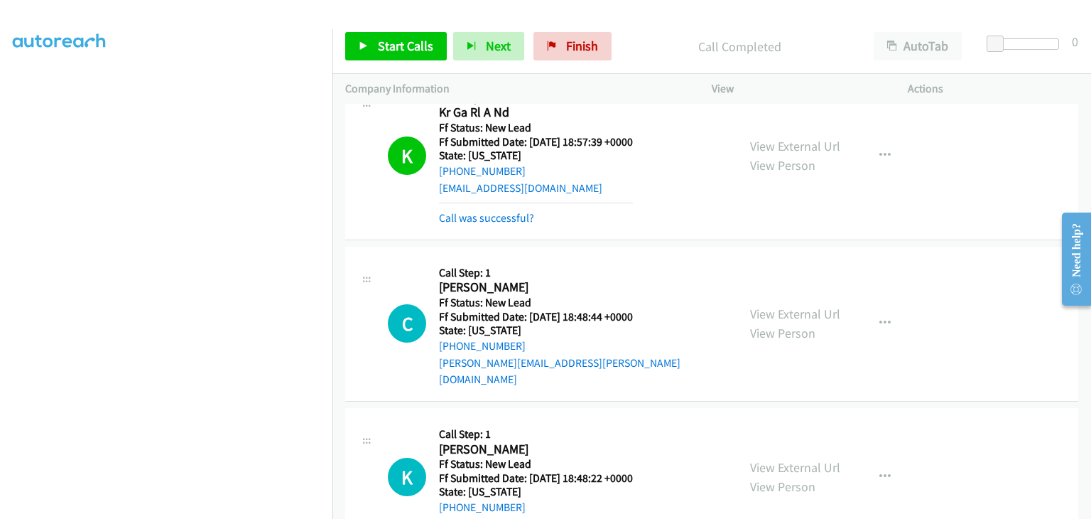
scroll to position [0, 0]
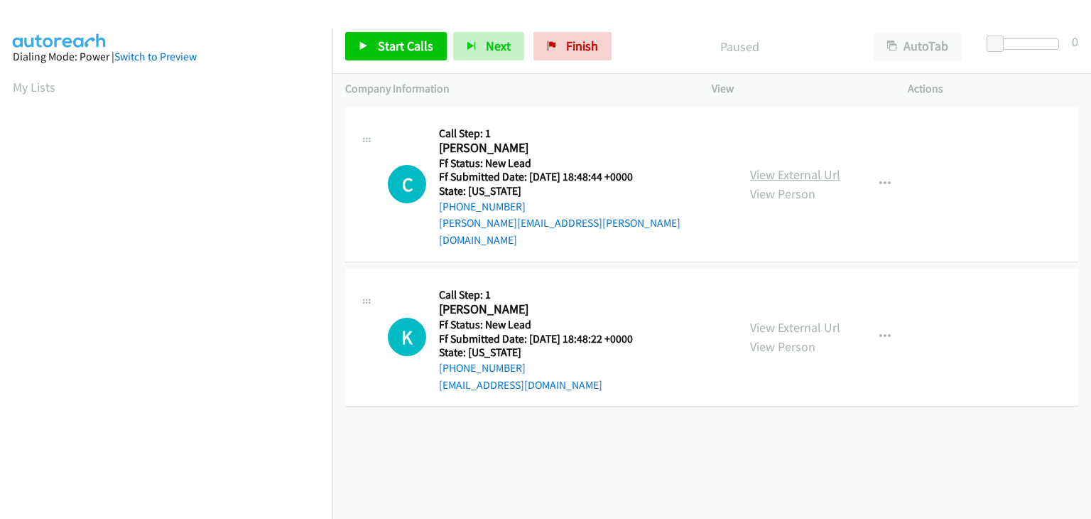
click at [787, 166] on link "View External Url" at bounding box center [795, 174] width 90 height 16
click at [409, 43] on span "Start Calls" at bounding box center [405, 46] width 55 height 16
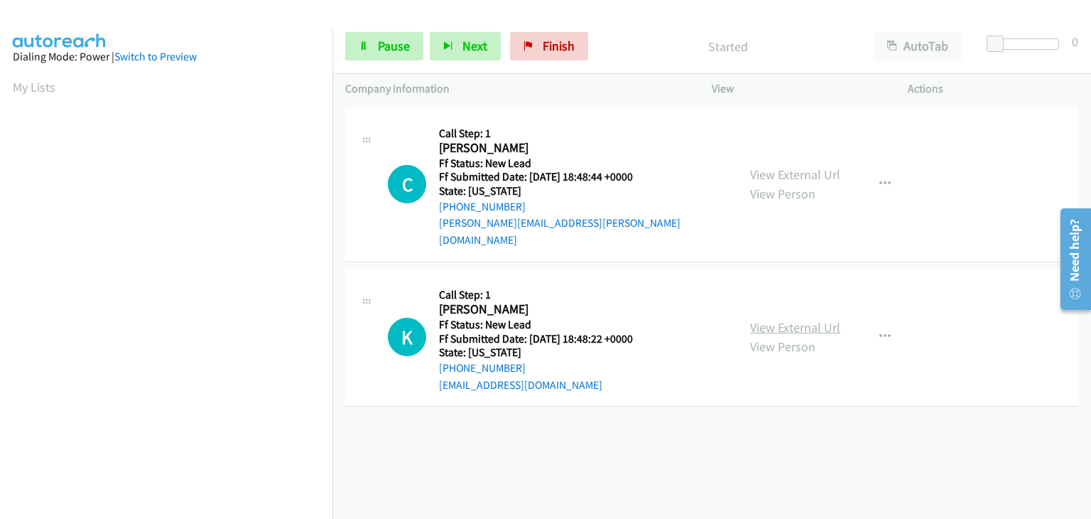
click at [769, 319] on link "View External Url" at bounding box center [795, 327] width 90 height 16
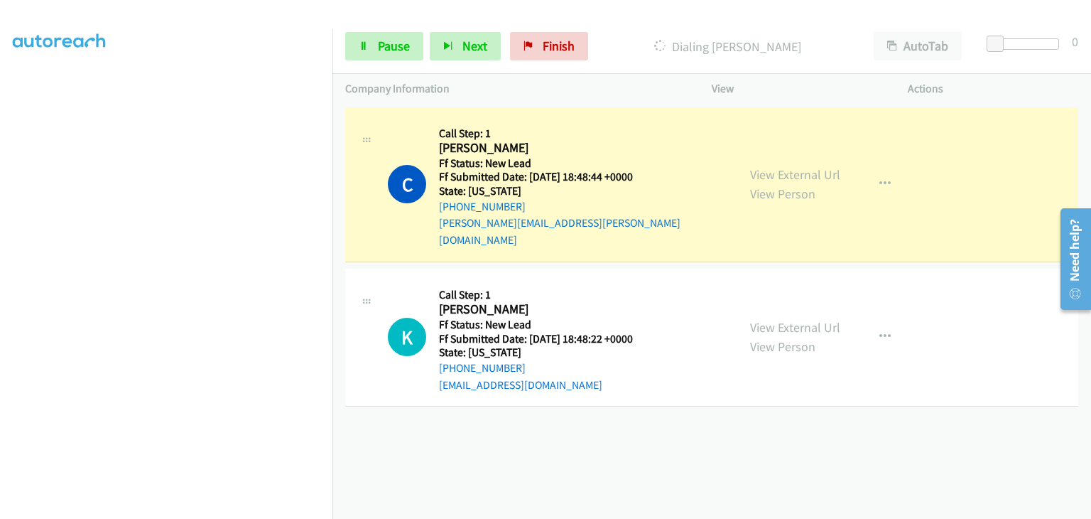
scroll to position [278, 0]
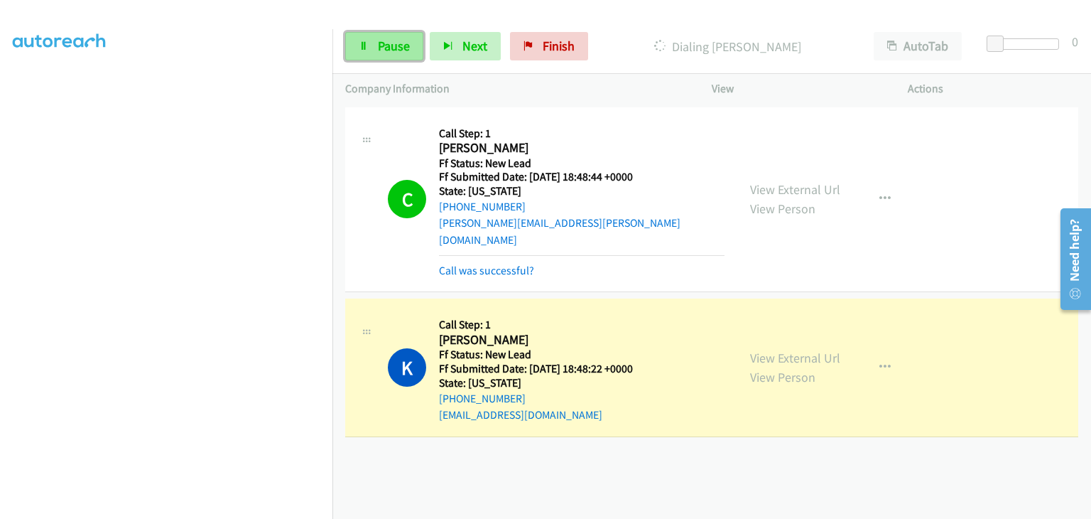
click at [406, 52] on span "Pause" at bounding box center [394, 46] width 32 height 16
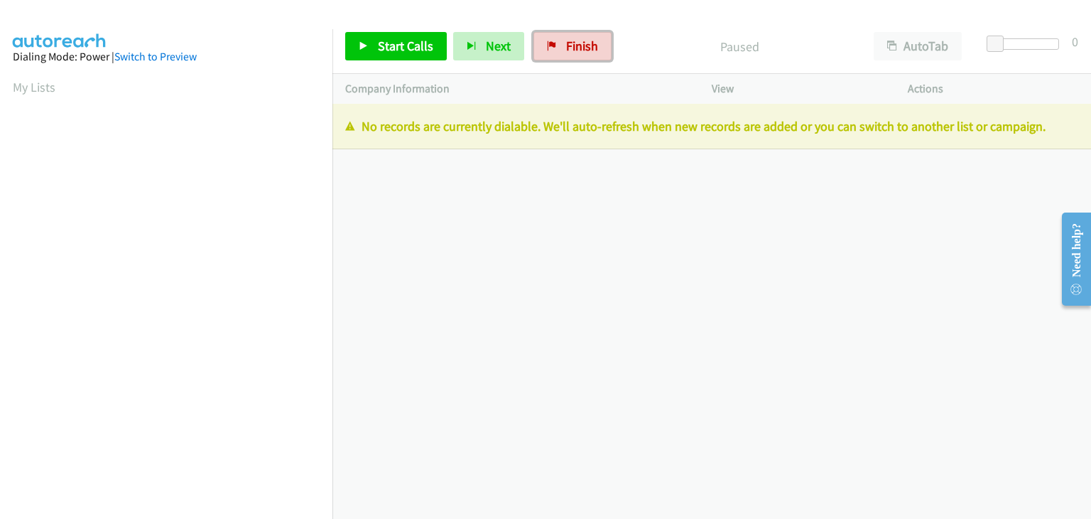
drag, startPoint x: 563, startPoint y: 46, endPoint x: 595, endPoint y: 69, distance: 38.7
click at [566, 46] on span "Finish" at bounding box center [582, 46] width 32 height 16
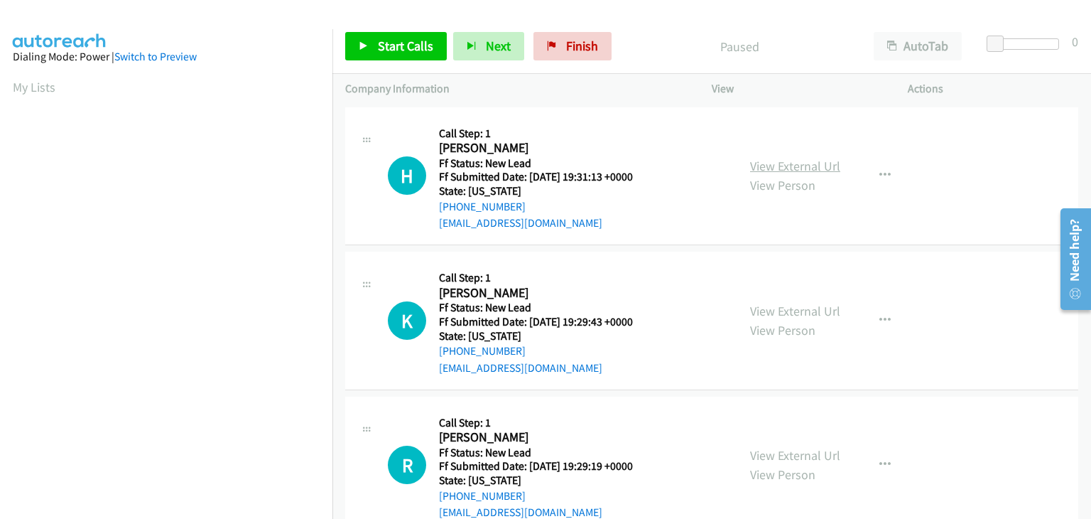
click at [816, 166] on link "View External Url" at bounding box center [795, 166] width 90 height 16
click at [880, 173] on icon "button" at bounding box center [885, 175] width 11 height 11
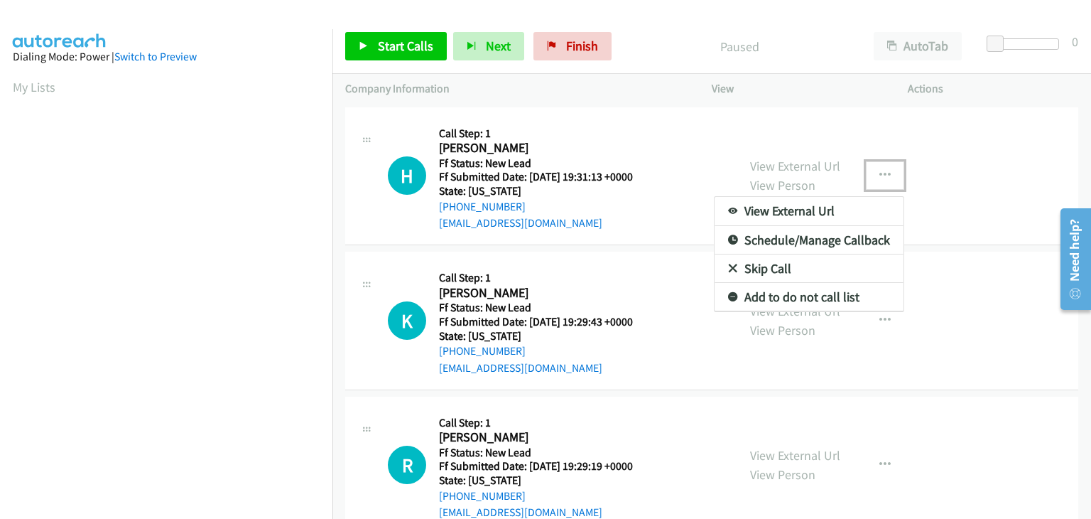
click at [771, 271] on link "Skip Call" at bounding box center [809, 268] width 189 height 28
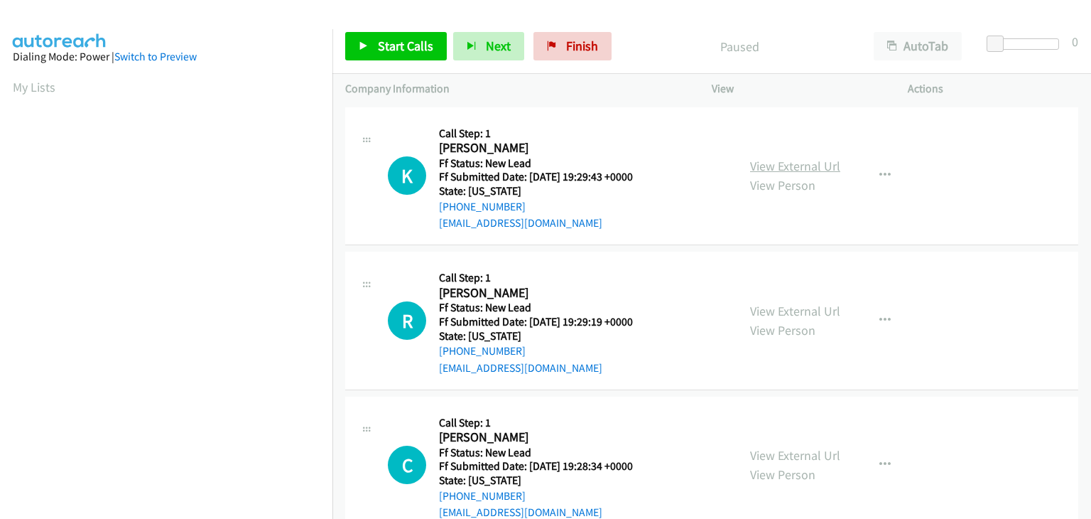
click at [808, 168] on link "View External Url" at bounding box center [795, 166] width 90 height 16
click at [407, 50] on span "Start Calls" at bounding box center [405, 46] width 55 height 16
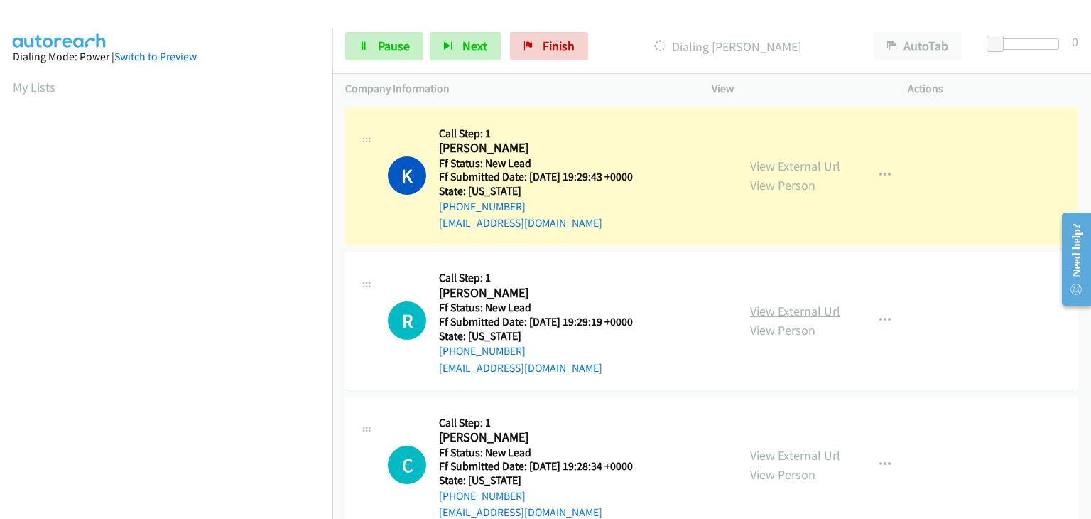
click at [762, 316] on link "View External Url" at bounding box center [795, 311] width 90 height 16
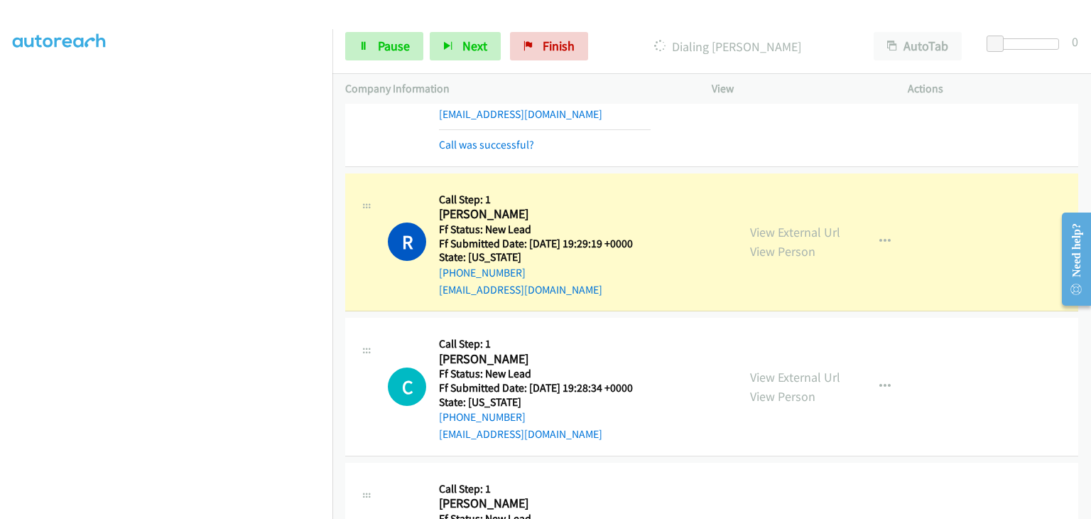
scroll to position [142, 0]
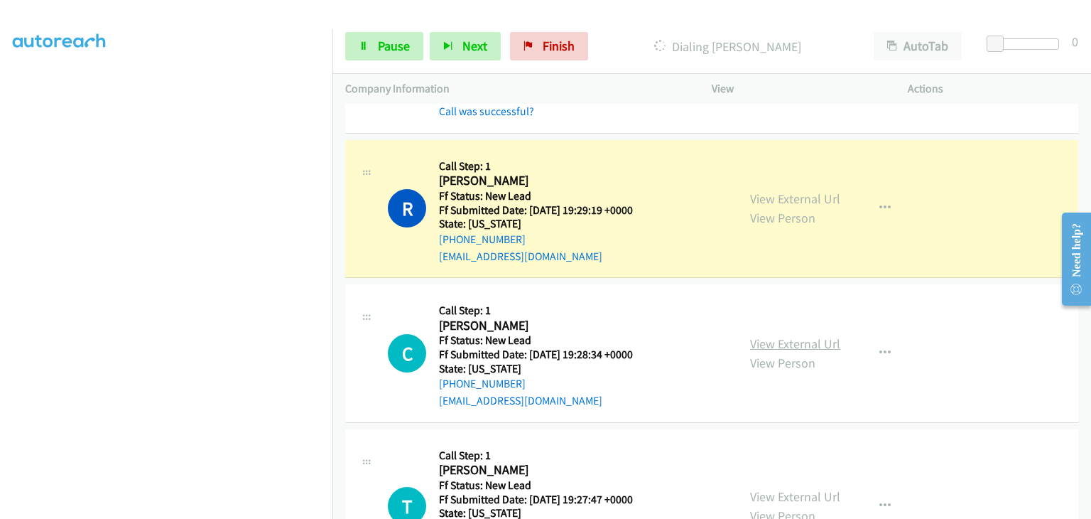
click at [794, 338] on link "View External Url" at bounding box center [795, 343] width 90 height 16
click at [369, 43] on link "Pause" at bounding box center [384, 46] width 78 height 28
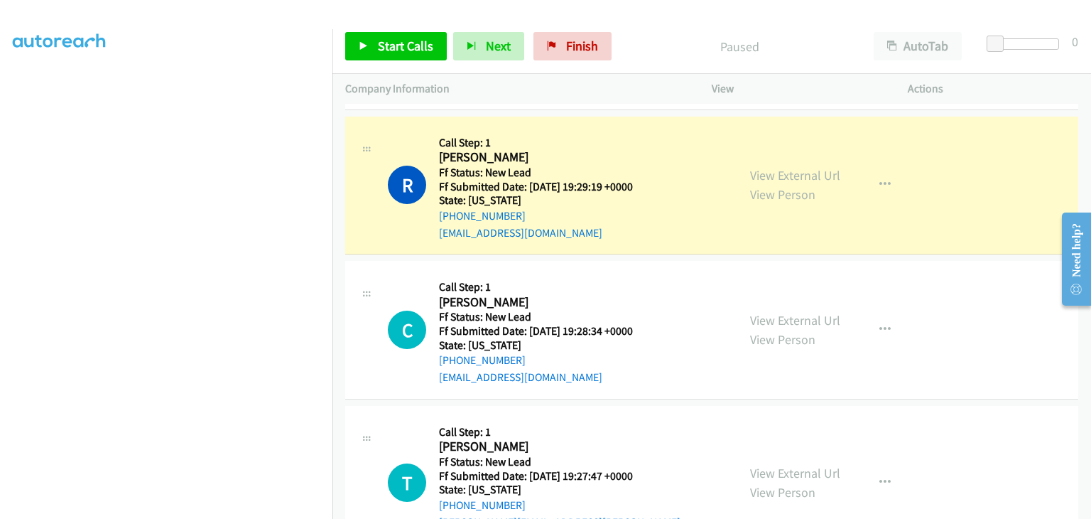
scroll to position [168, 0]
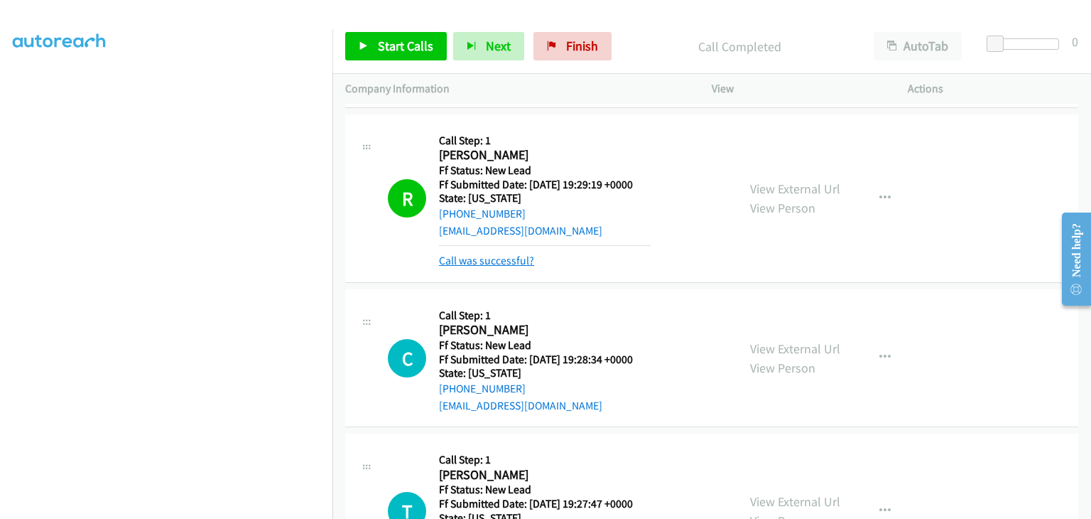
click at [507, 259] on link "Call was successful?" at bounding box center [486, 260] width 95 height 13
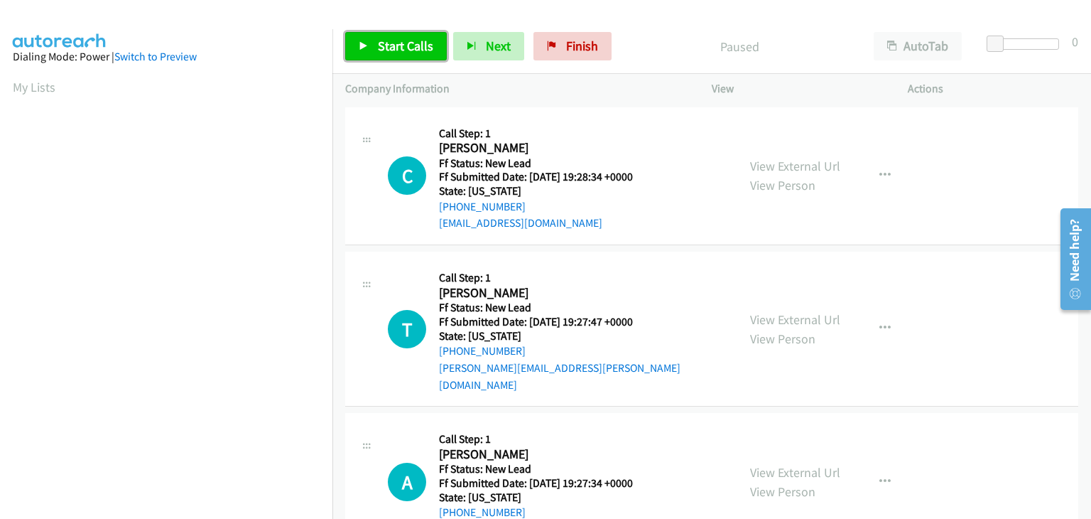
click at [381, 46] on span "Start Calls" at bounding box center [405, 46] width 55 height 16
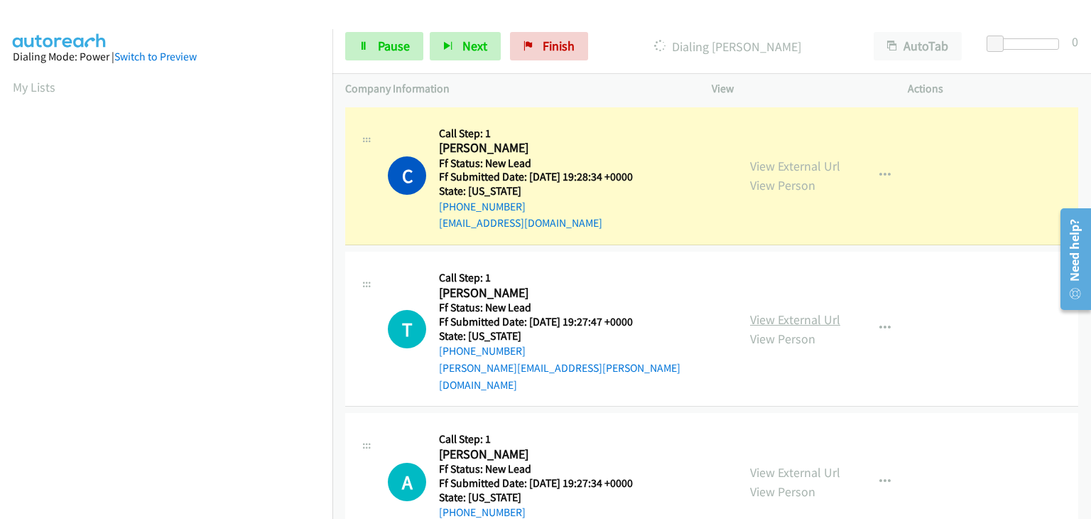
click at [786, 313] on link "View External Url" at bounding box center [795, 319] width 90 height 16
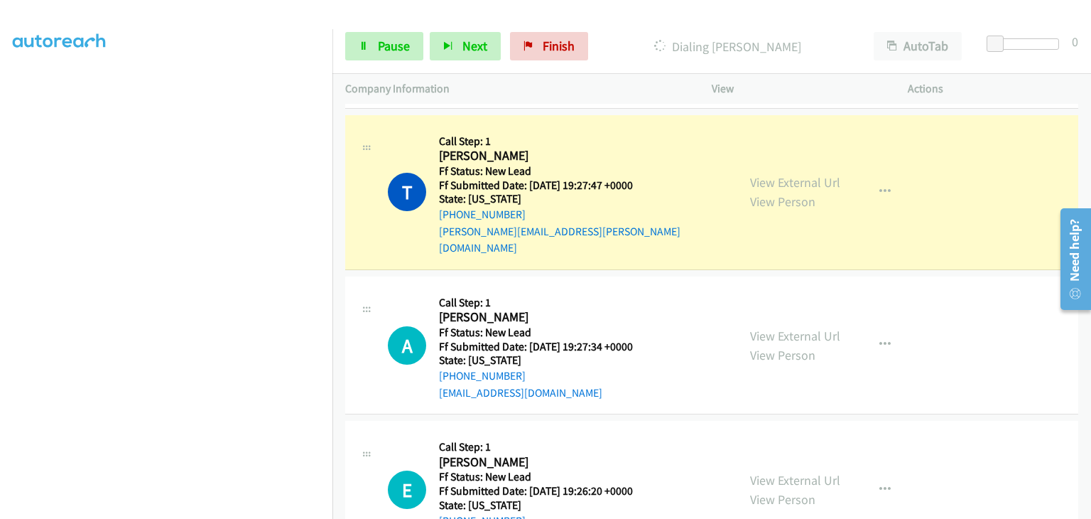
scroll to position [142, 0]
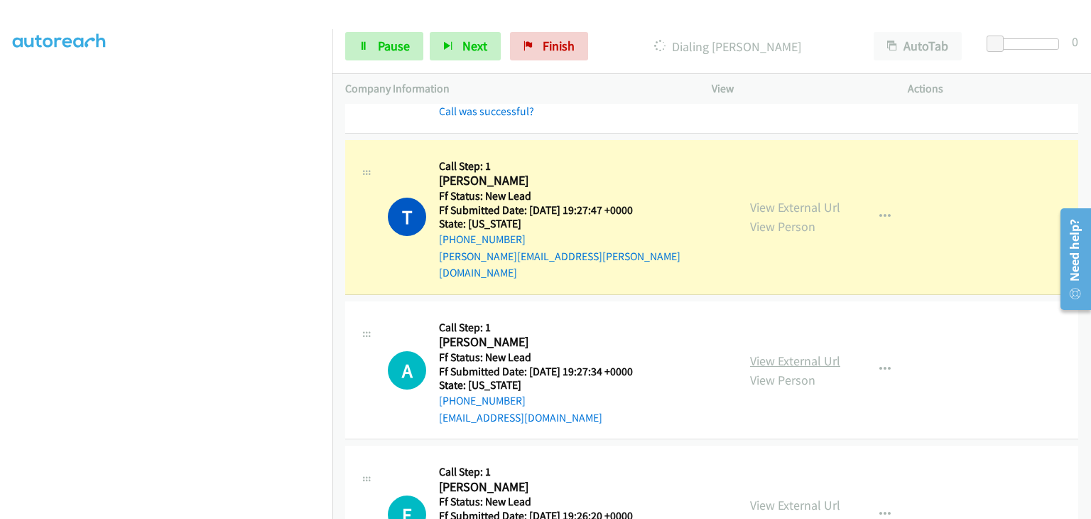
click at [786, 352] on link "View External Url" at bounding box center [795, 360] width 90 height 16
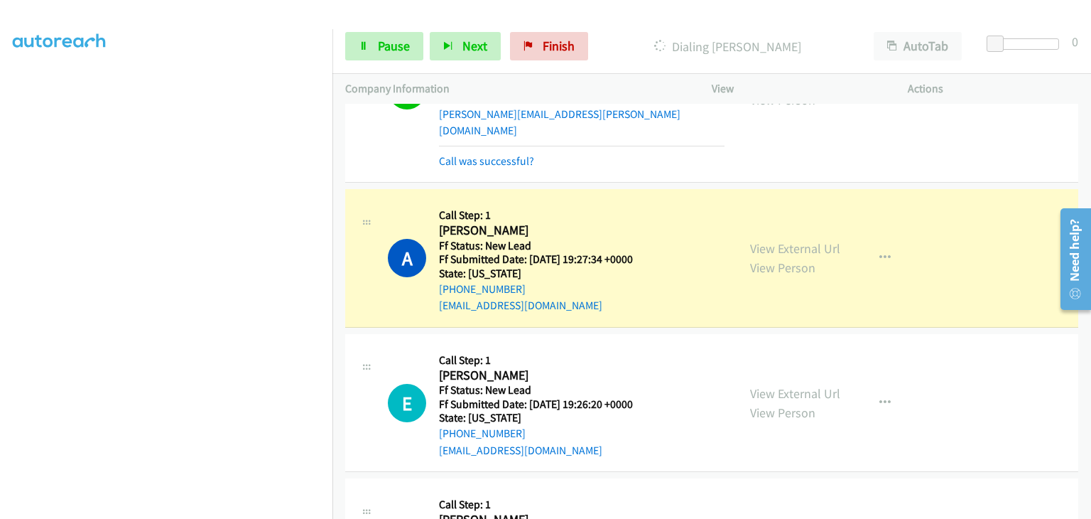
scroll to position [355, 0]
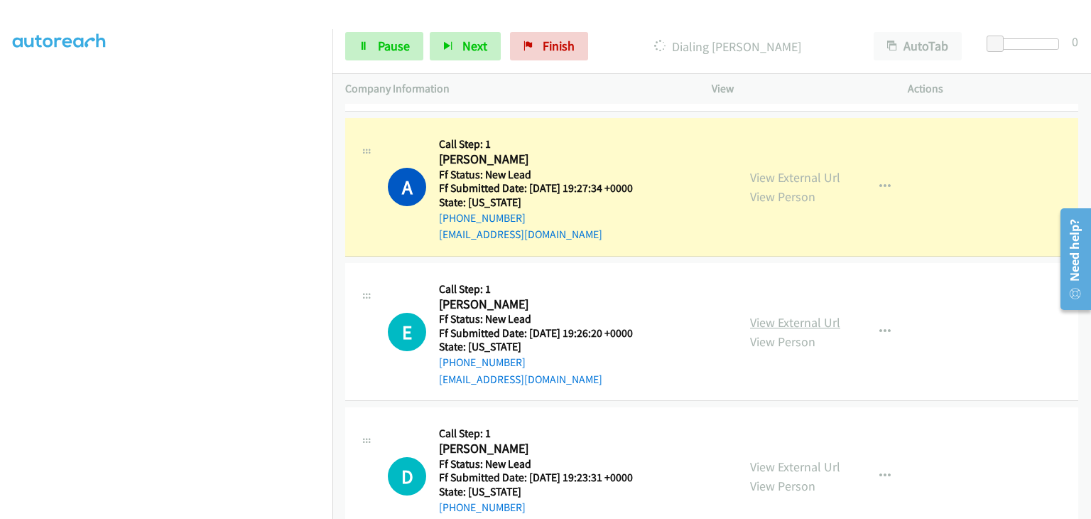
click at [791, 314] on link "View External Url" at bounding box center [795, 322] width 90 height 16
click at [399, 44] on span "Pause" at bounding box center [394, 46] width 32 height 16
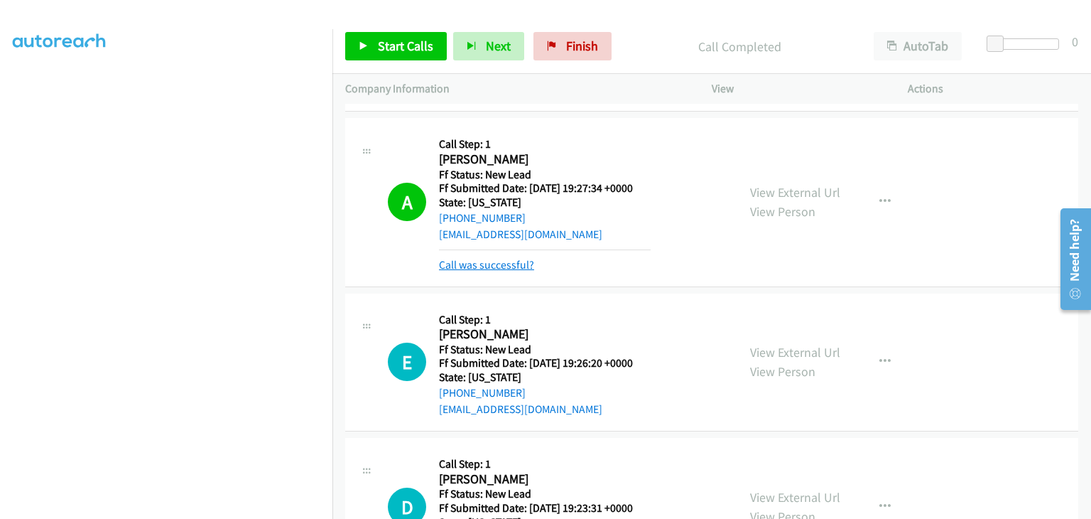
click at [512, 258] on link "Call was successful?" at bounding box center [486, 264] width 95 height 13
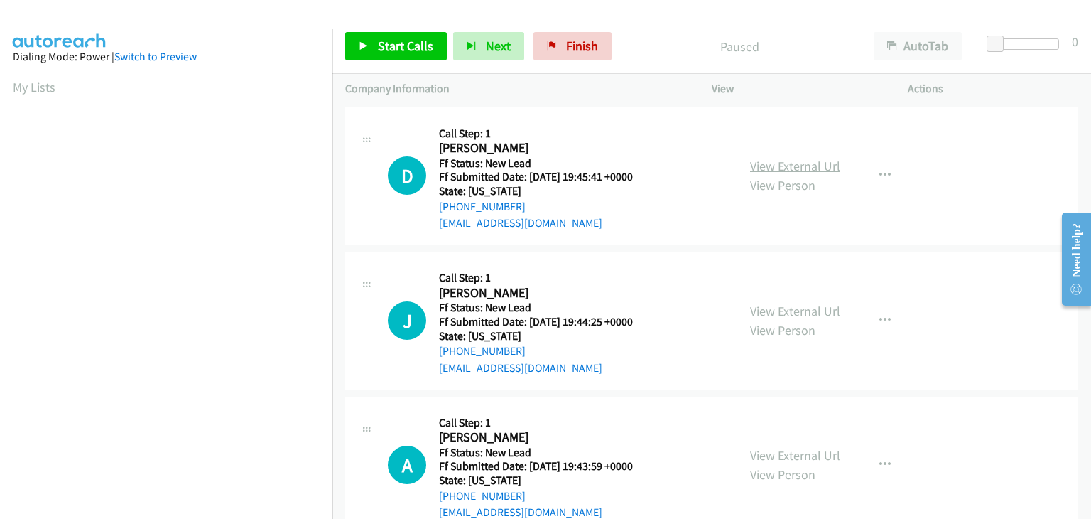
click at [787, 163] on link "View External Url" at bounding box center [795, 166] width 90 height 16
click at [386, 50] on span "Start Calls" at bounding box center [405, 46] width 55 height 16
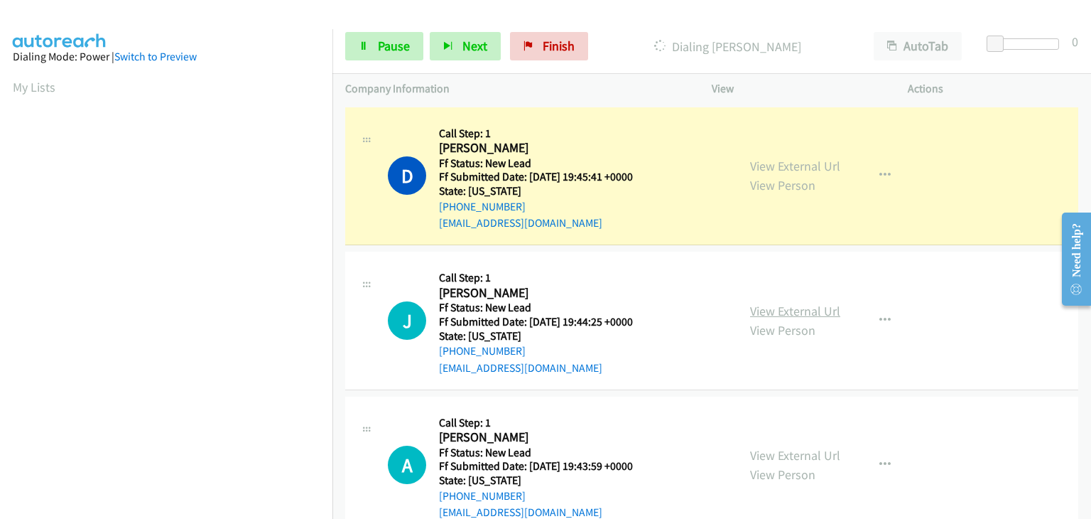
click at [776, 313] on link "View External Url" at bounding box center [795, 311] width 90 height 16
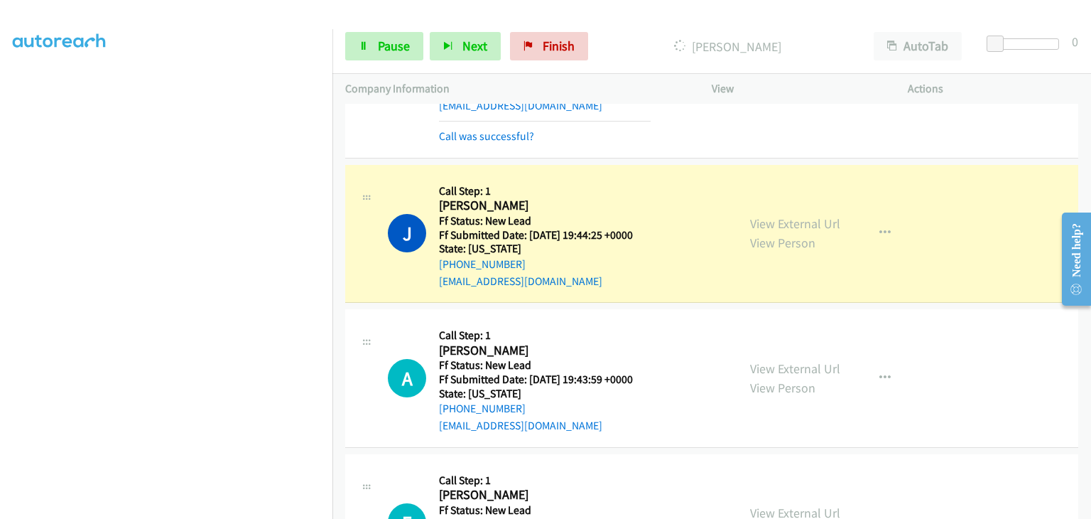
scroll to position [142, 0]
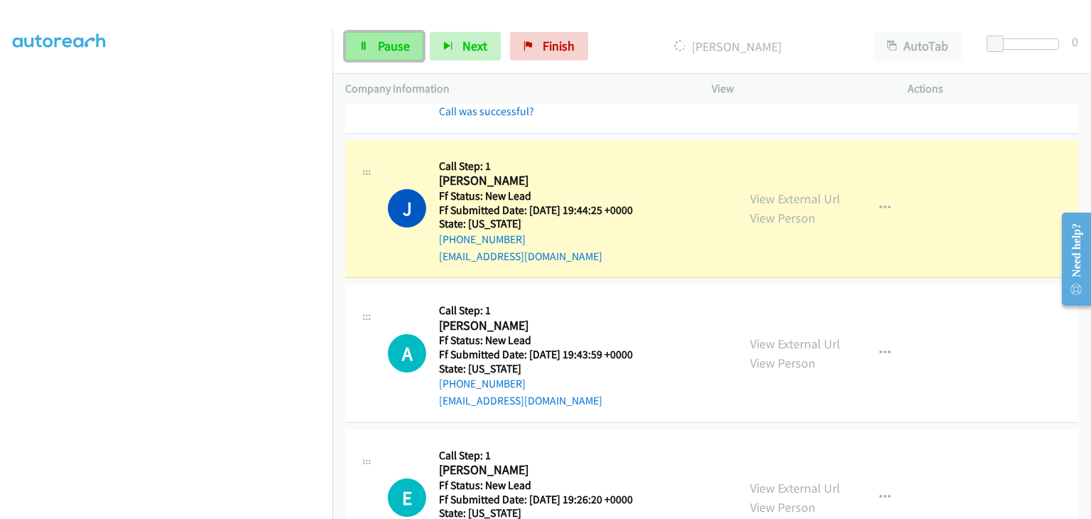
click at [404, 56] on link "Pause" at bounding box center [384, 46] width 78 height 28
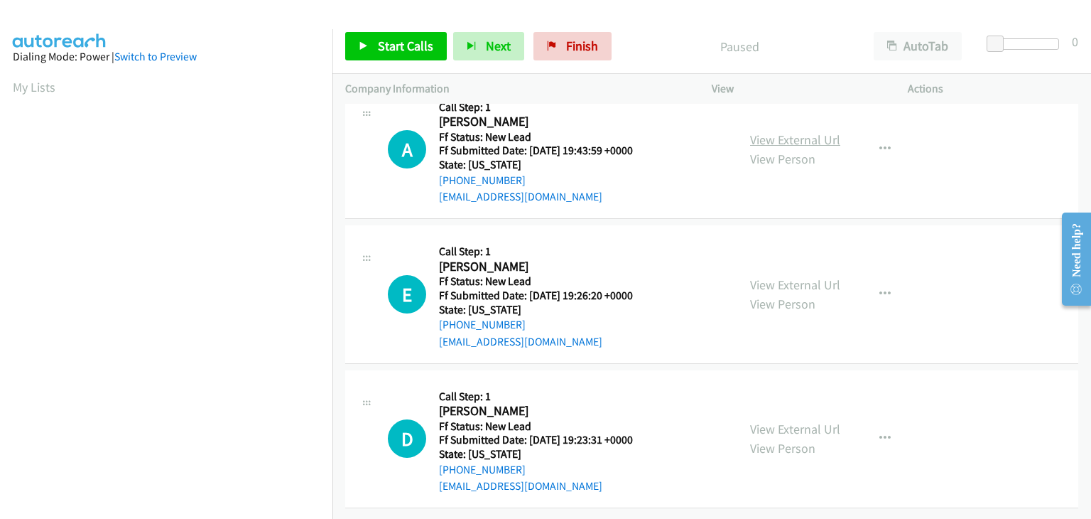
click at [816, 131] on link "View External Url" at bounding box center [795, 139] width 90 height 16
click at [413, 40] on span "Start Calls" at bounding box center [405, 46] width 55 height 16
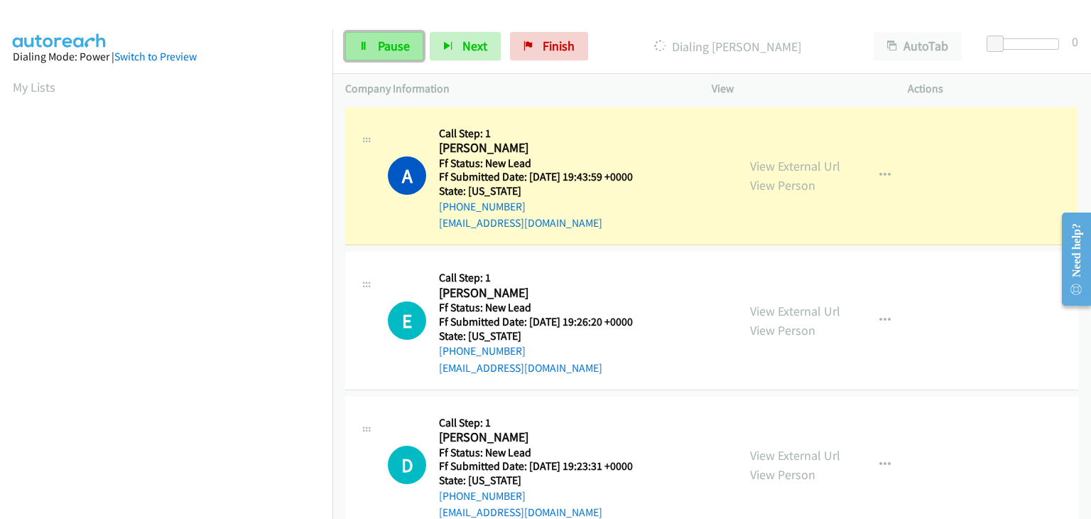
click at [378, 37] on link "Pause" at bounding box center [384, 46] width 78 height 28
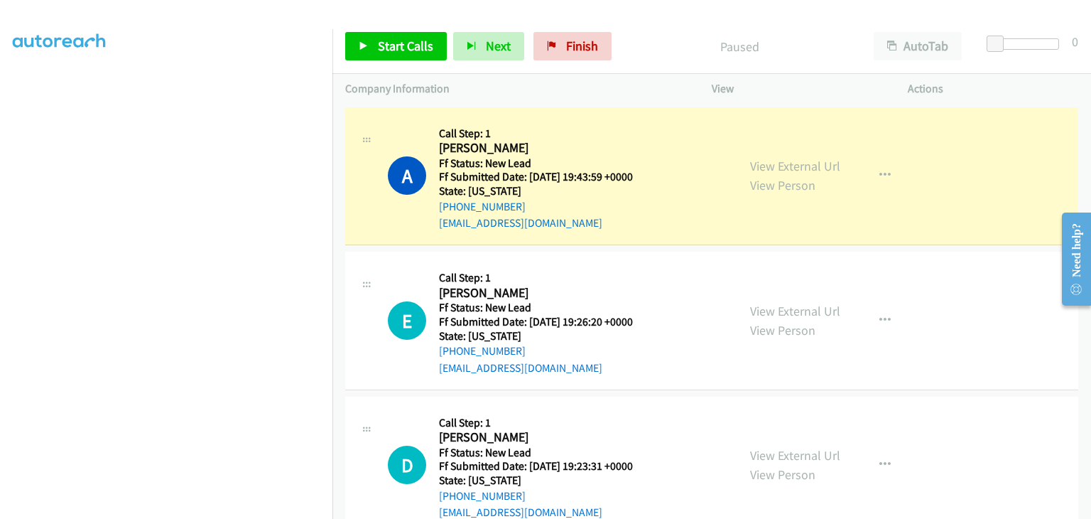
scroll to position [278, 0]
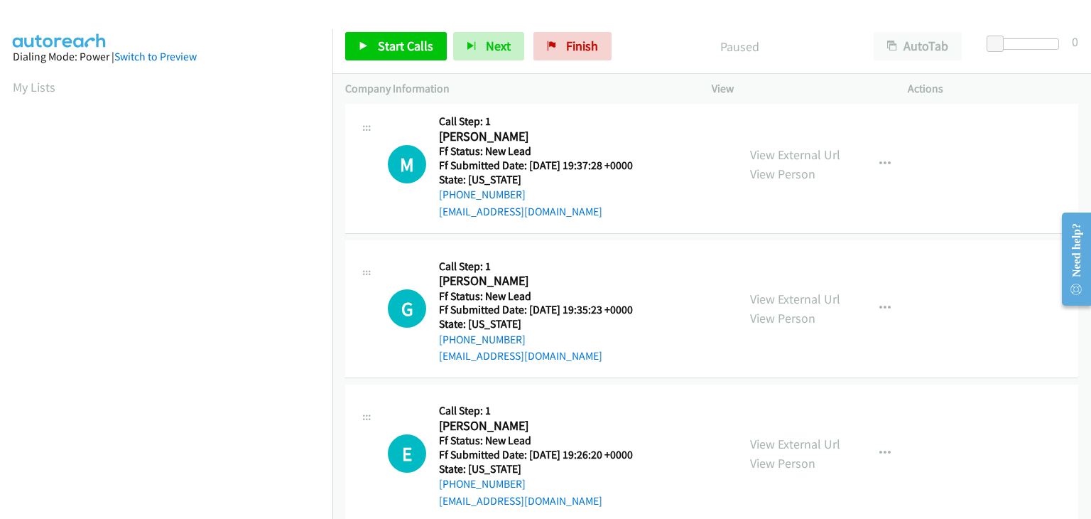
scroll to position [325, 0]
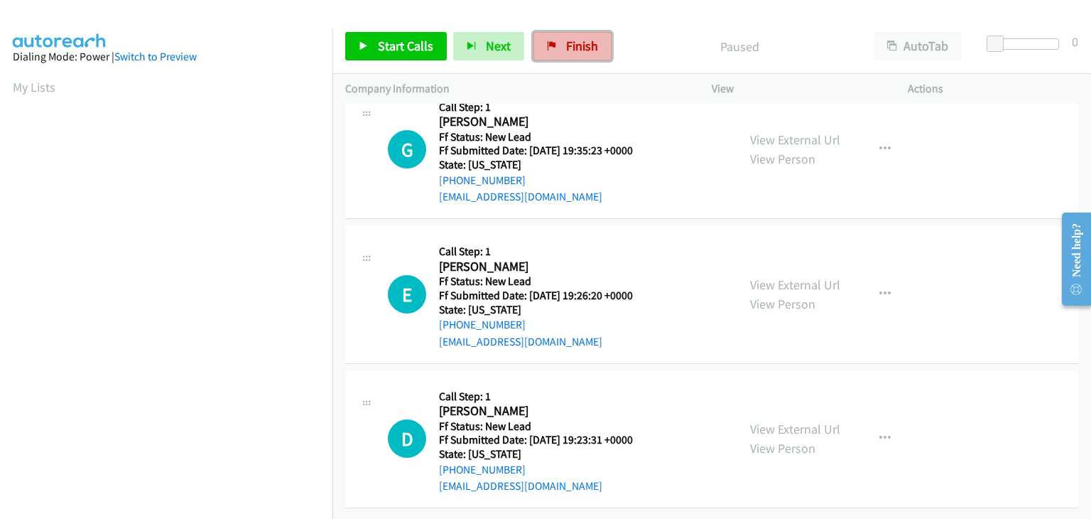
click at [578, 46] on span "Finish" at bounding box center [582, 46] width 32 height 16
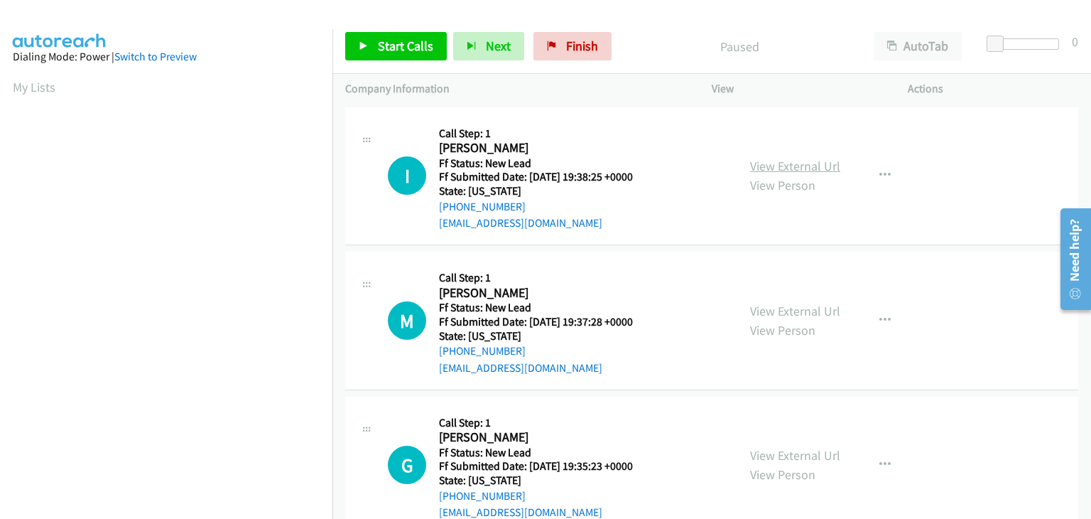
click at [778, 168] on link "View External Url" at bounding box center [795, 166] width 90 height 16
click at [421, 47] on span "Start Calls" at bounding box center [405, 46] width 55 height 16
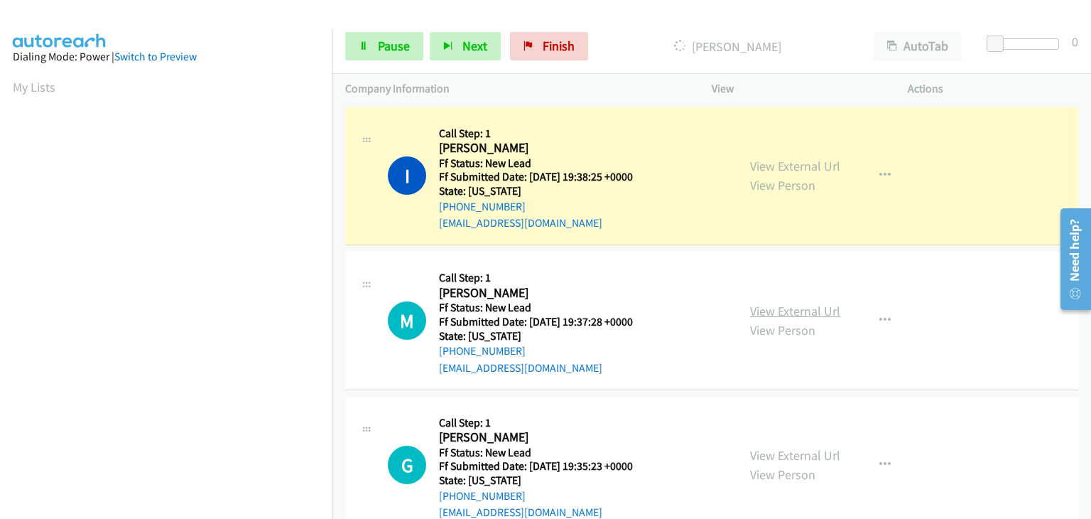
click at [790, 305] on link "View External Url" at bounding box center [795, 311] width 90 height 16
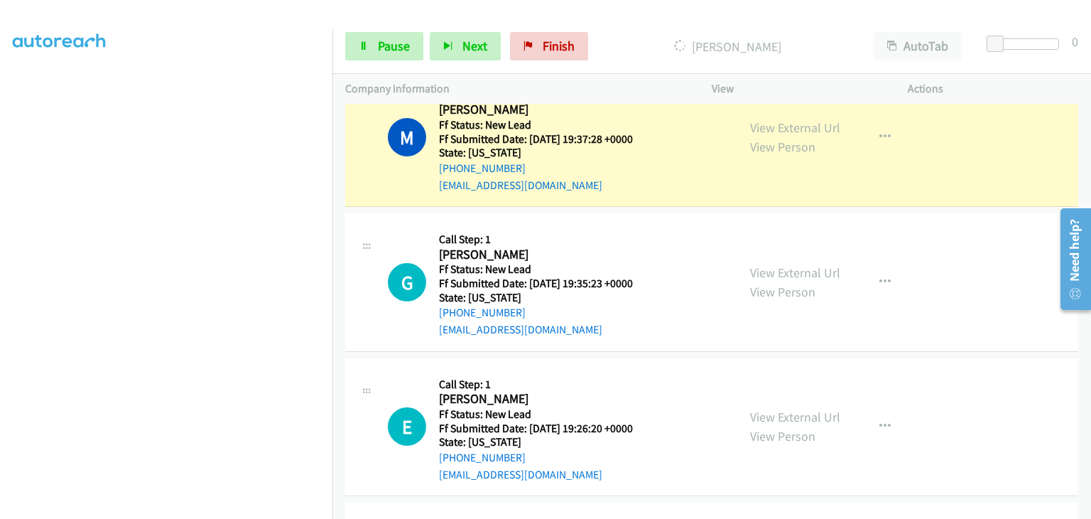
scroll to position [142, 0]
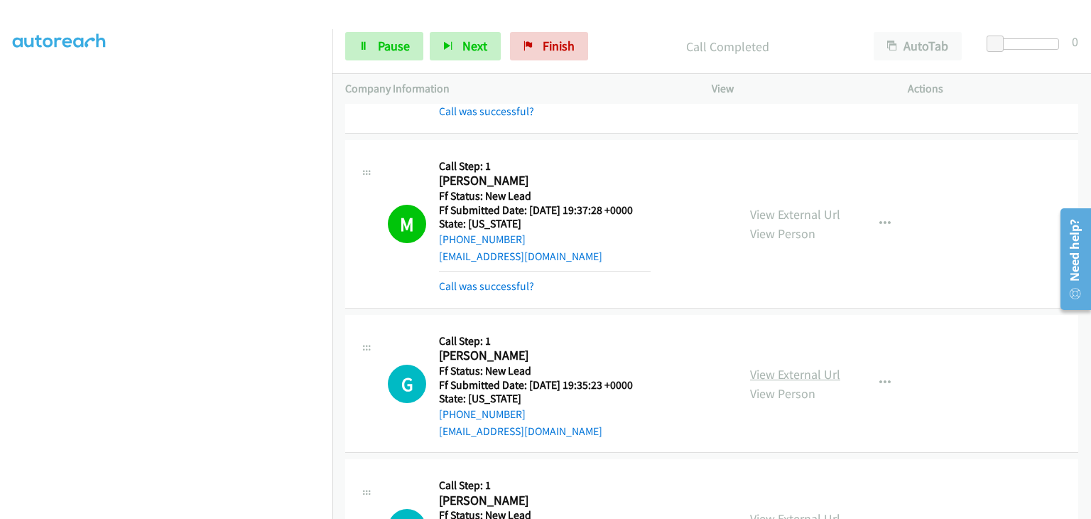
click at [786, 366] on link "View External Url" at bounding box center [795, 374] width 90 height 16
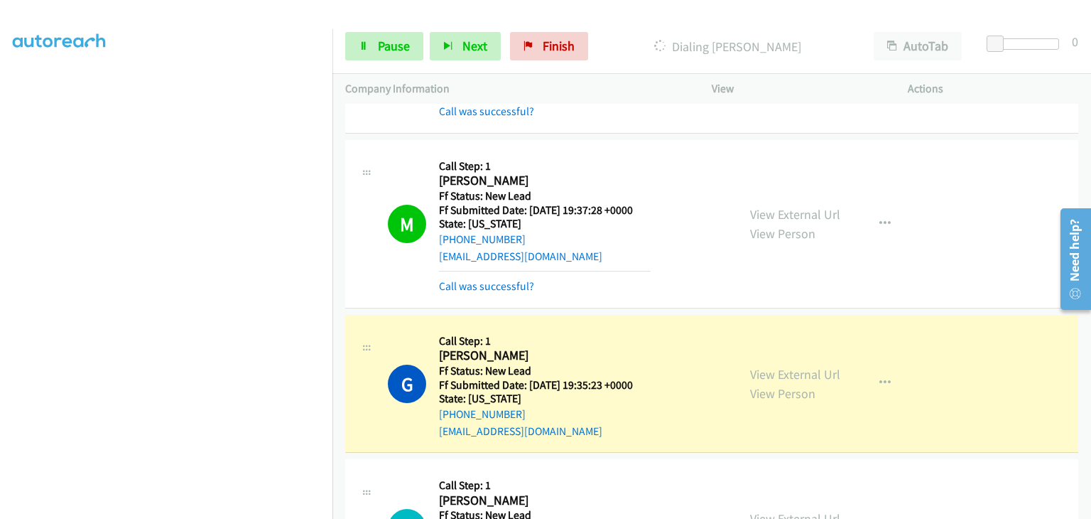
scroll to position [278, 0]
click at [396, 48] on span "Pause" at bounding box center [394, 46] width 32 height 16
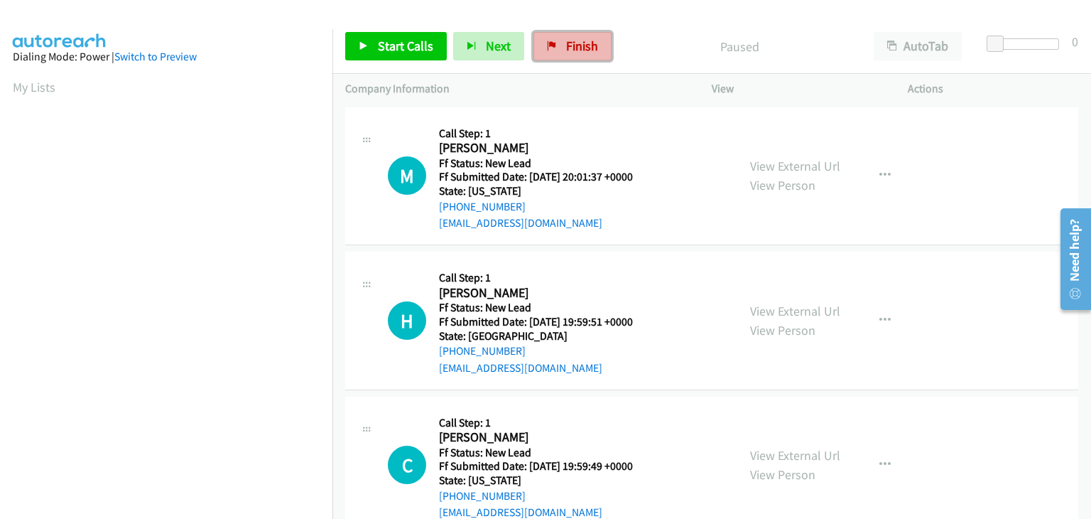
click at [580, 48] on span "Finish" at bounding box center [582, 46] width 32 height 16
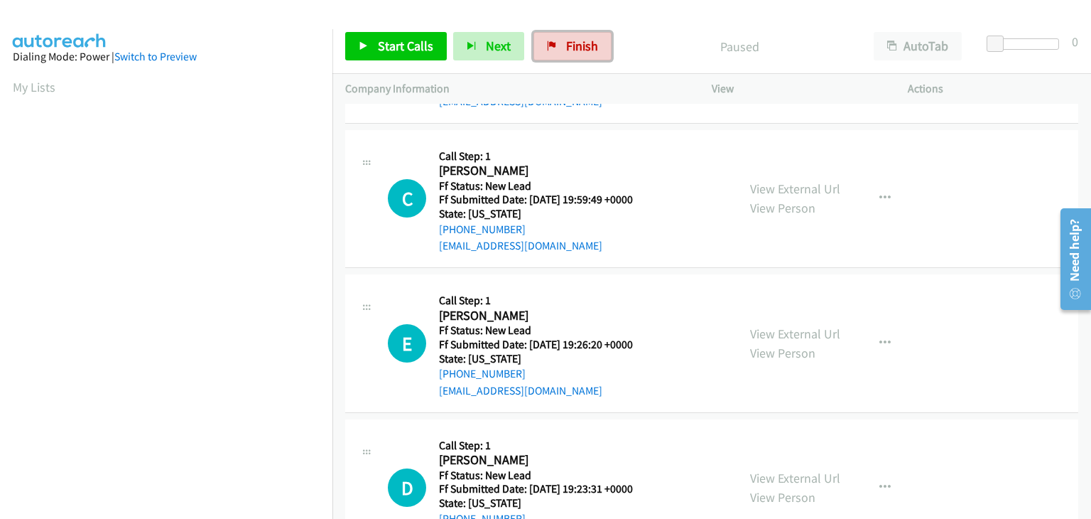
scroll to position [325, 0]
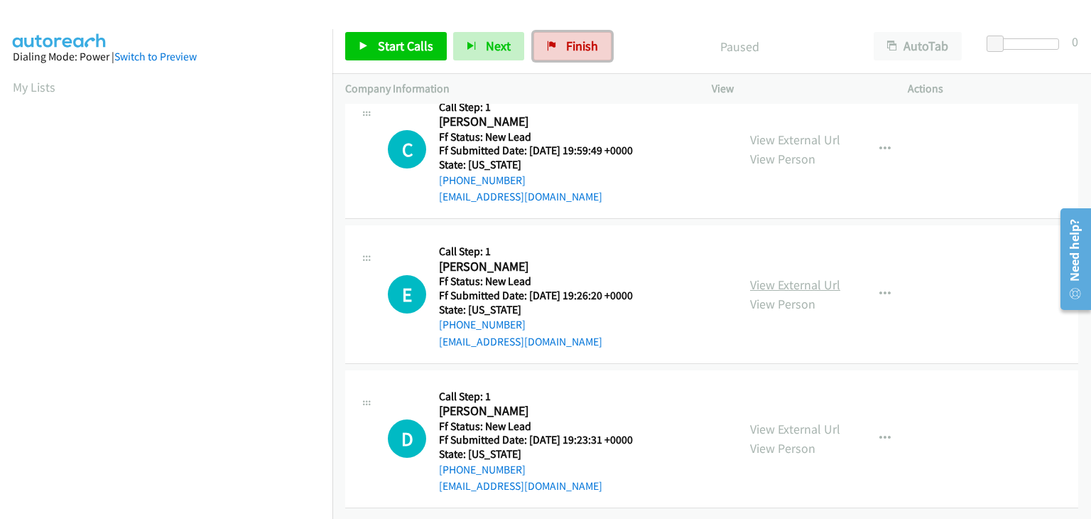
click at [792, 276] on link "View External Url" at bounding box center [795, 284] width 90 height 16
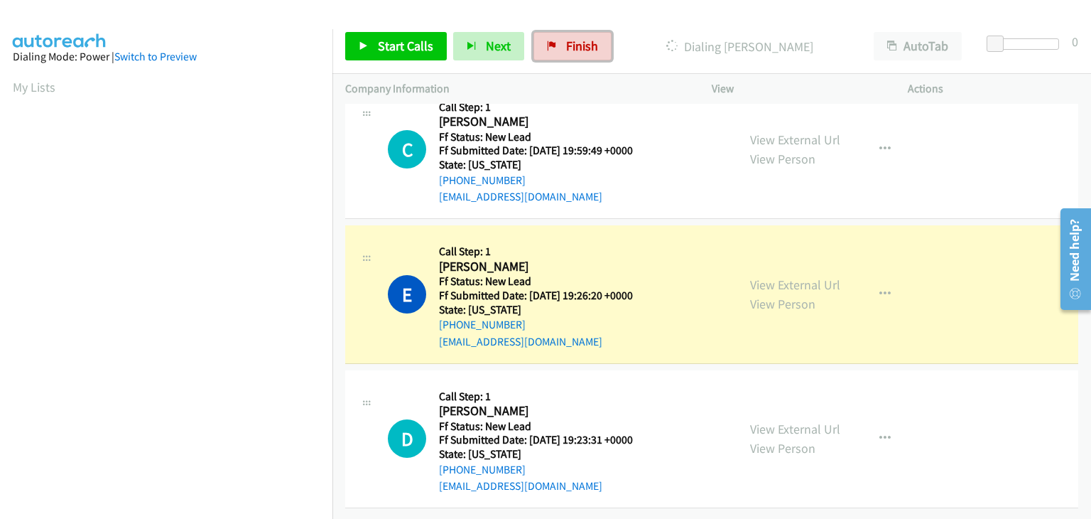
scroll to position [278, 0]
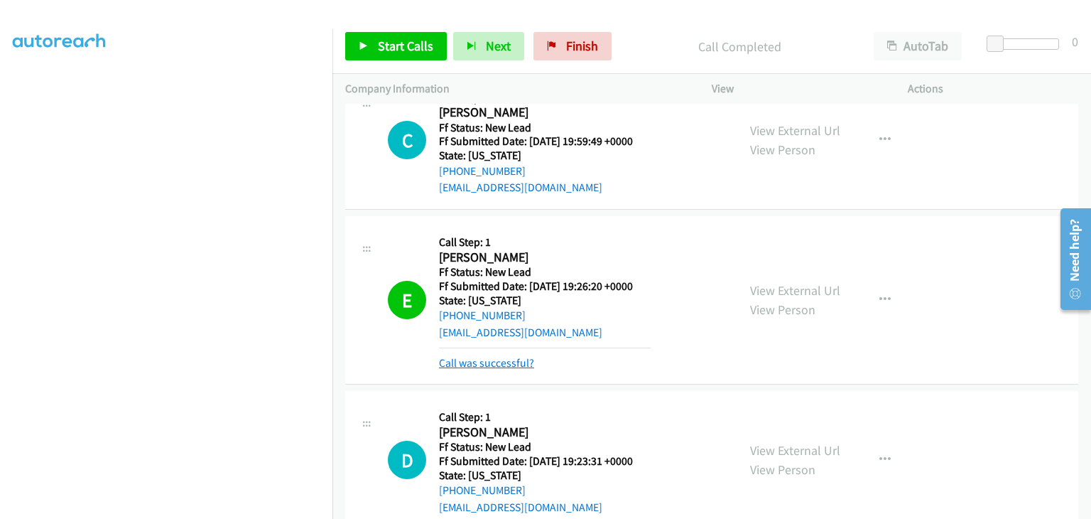
click at [507, 367] on link "Call was successful?" at bounding box center [486, 362] width 95 height 13
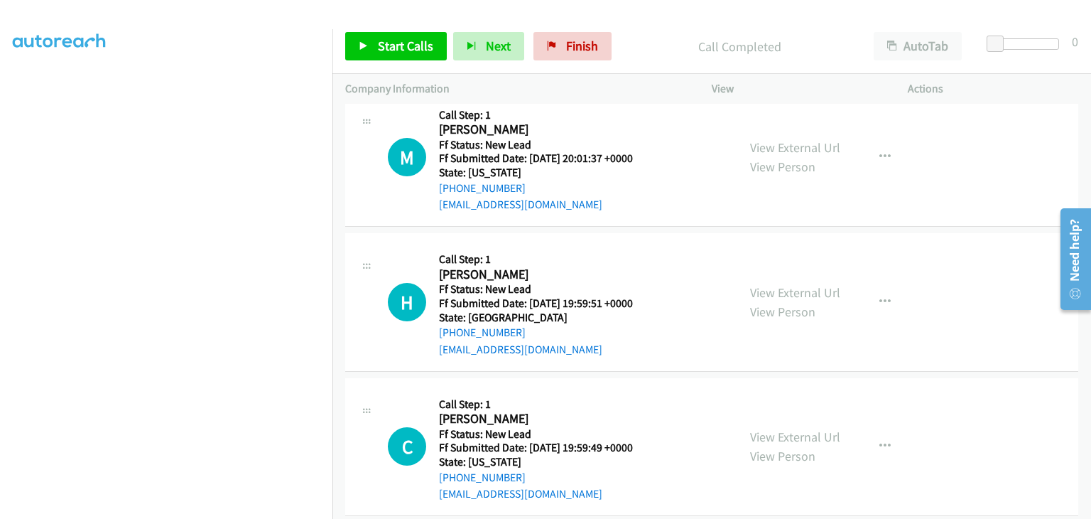
scroll to position [0, 0]
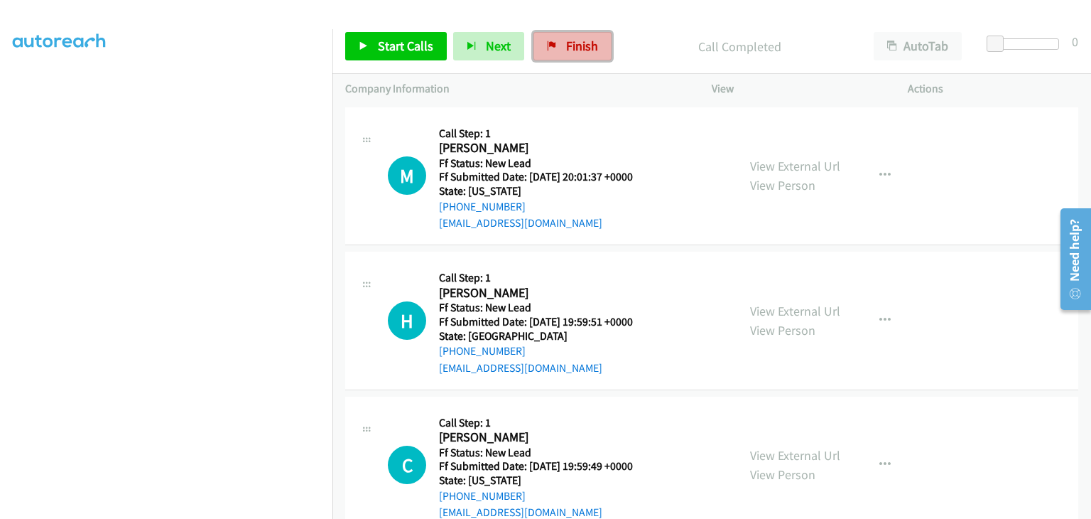
click at [577, 55] on link "Finish" at bounding box center [573, 46] width 78 height 28
